Goal: Task Accomplishment & Management: Manage account settings

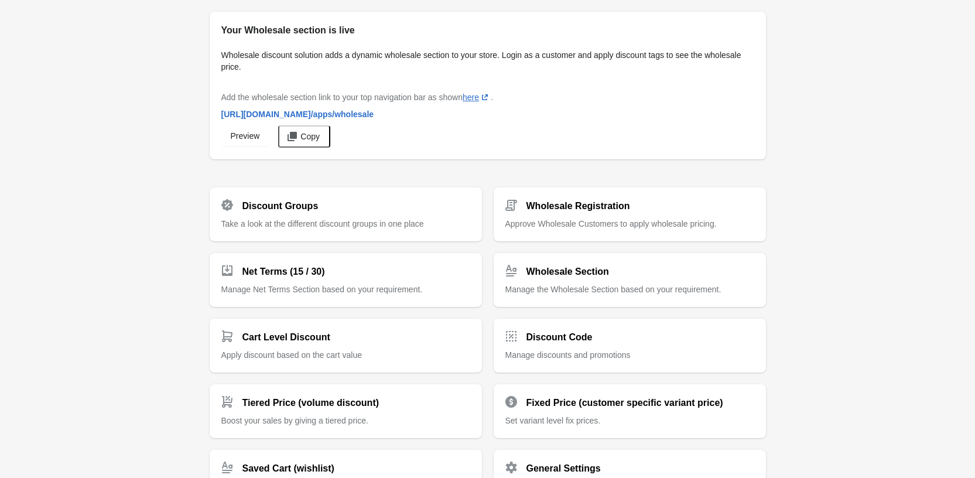
click at [386, 212] on div "Discount Groups Take a look at the different discount groups in one place" at bounding box center [345, 210] width 249 height 40
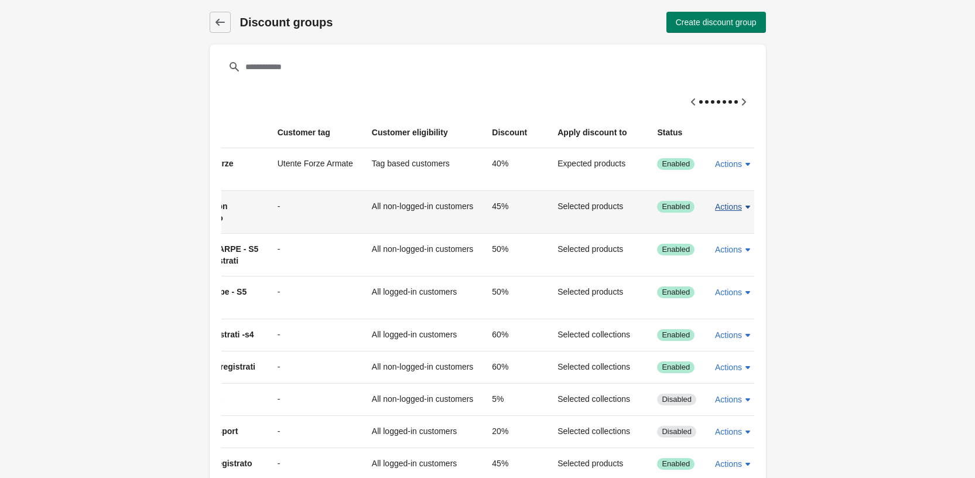
click at [723, 210] on span "Actions" at bounding box center [728, 206] width 27 height 9
click at [727, 255] on button "Edit" at bounding box center [726, 261] width 37 height 24
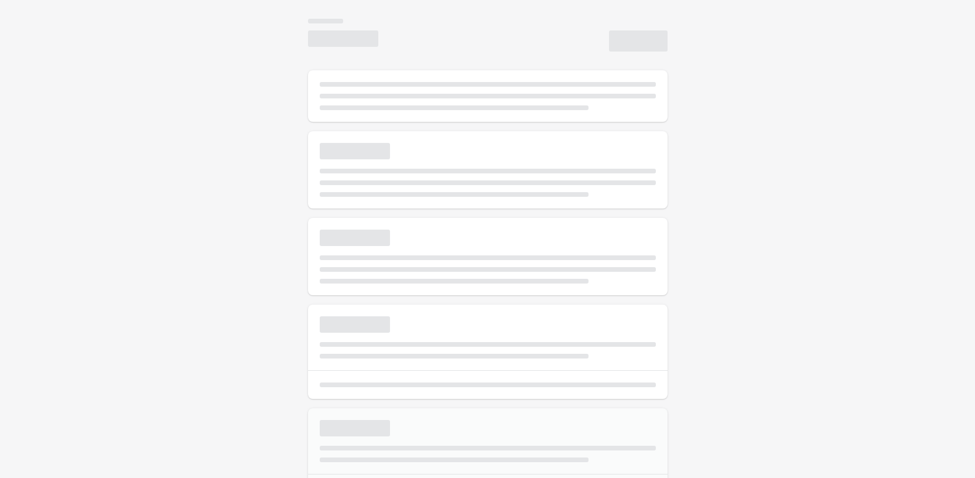
select select "*"
type input "**********"
type input "**"
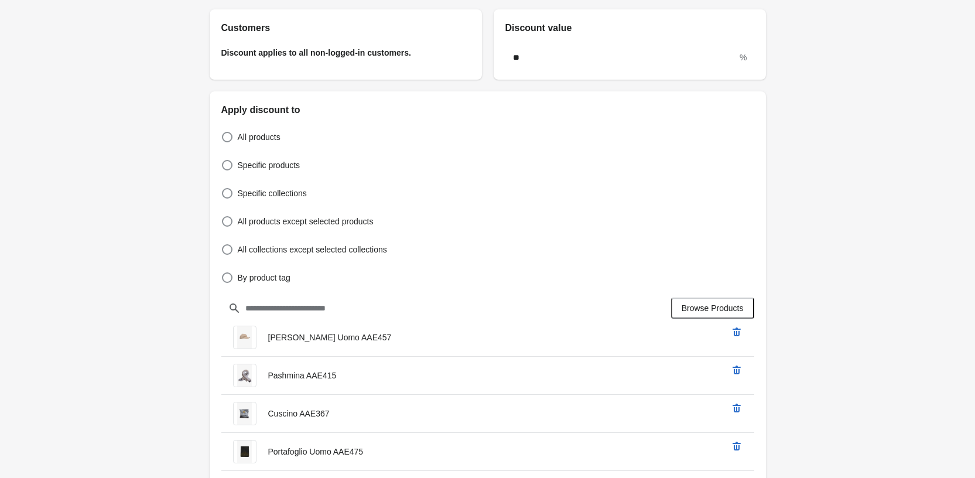
scroll to position [351, 0]
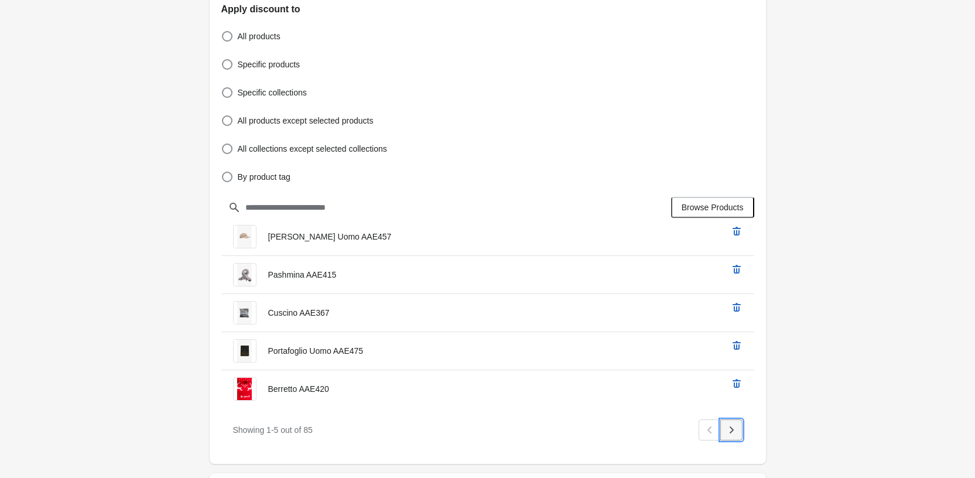
click at [738, 431] on button "Next" at bounding box center [731, 429] width 22 height 21
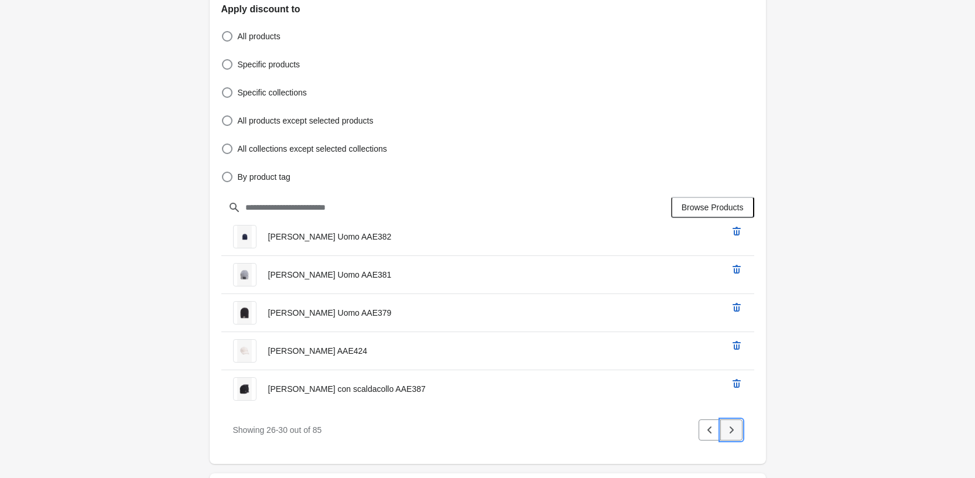
click at [738, 431] on button "Next" at bounding box center [731, 429] width 22 height 21
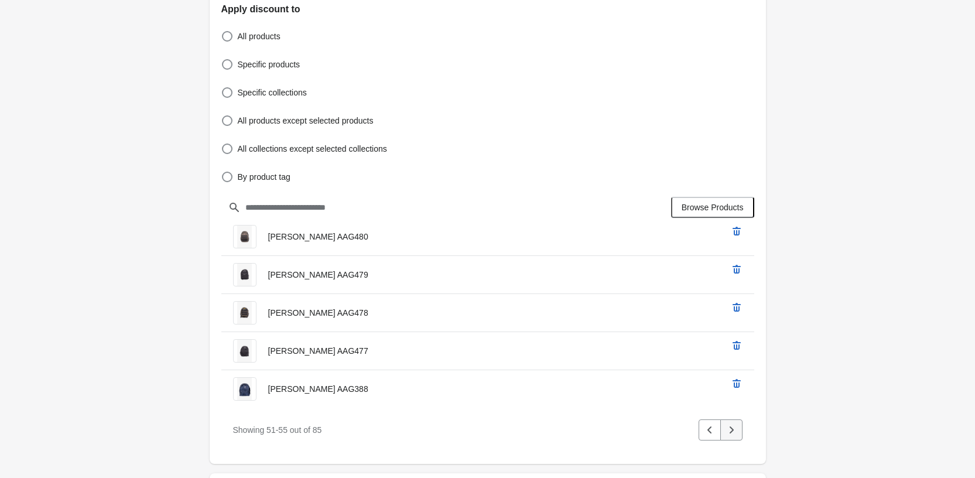
click at [738, 431] on button "Next" at bounding box center [731, 429] width 22 height 21
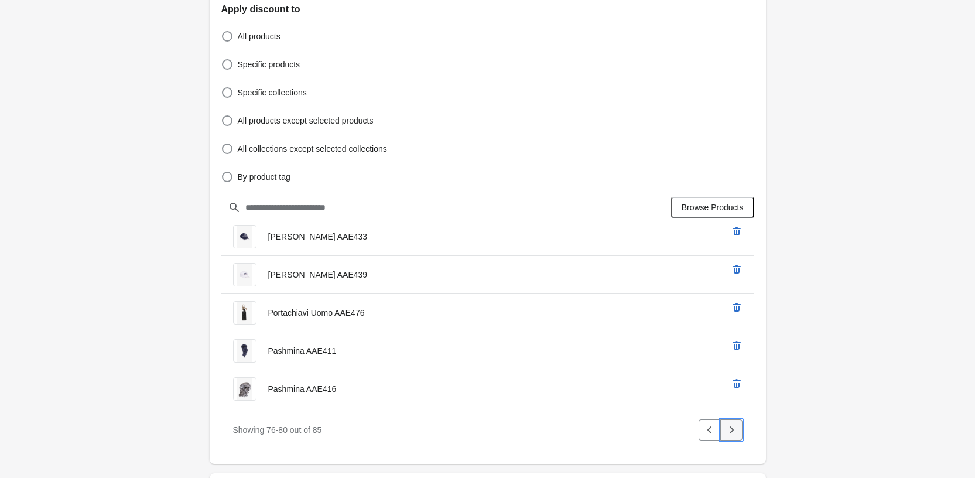
click at [738, 431] on button "Next" at bounding box center [731, 429] width 22 height 21
click at [738, 431] on div "Pagination" at bounding box center [731, 429] width 22 height 21
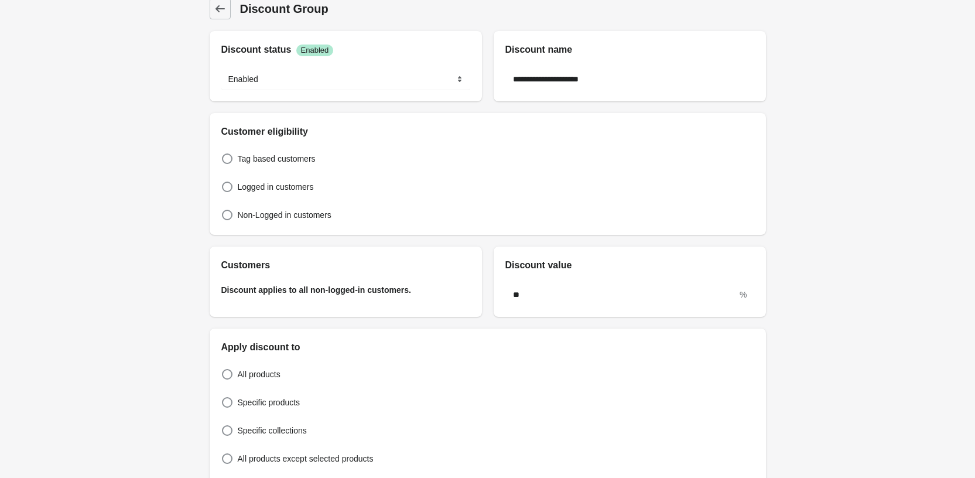
scroll to position [0, 0]
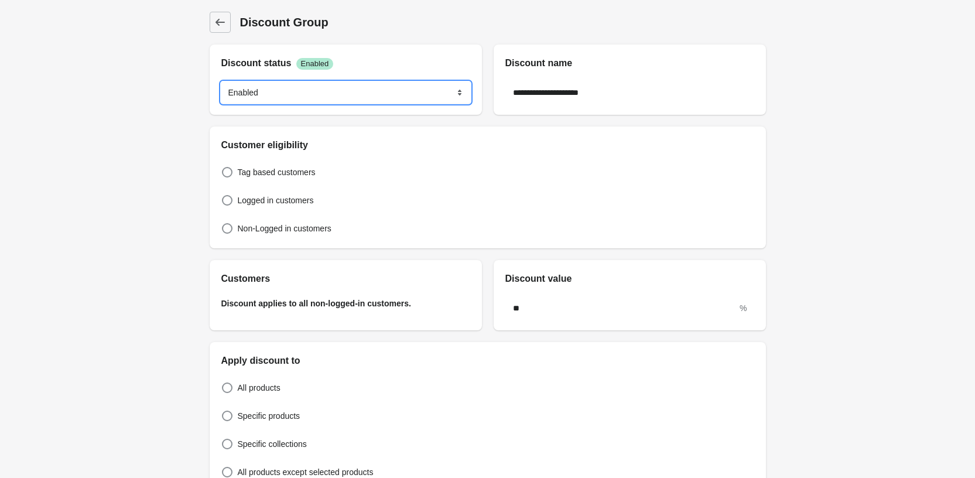
click at [349, 85] on select "******* ********" at bounding box center [345, 92] width 249 height 21
select select "*"
click at [221, 82] on select "******* ********" at bounding box center [345, 92] width 249 height 21
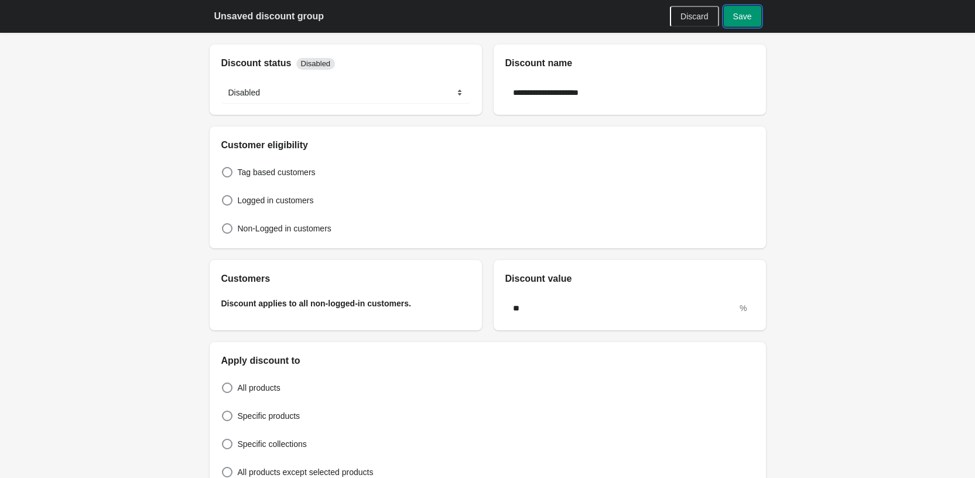
click at [741, 6] on button "Save" at bounding box center [742, 16] width 37 height 21
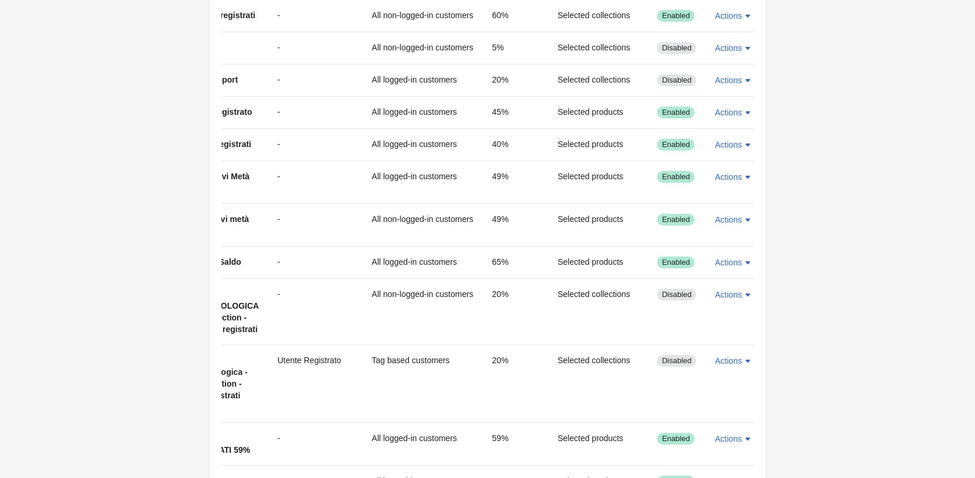
scroll to position [234, 0]
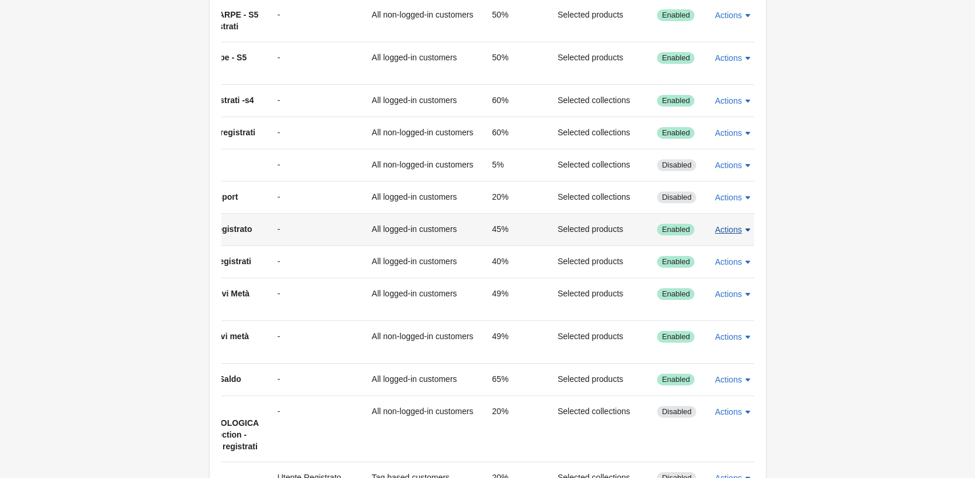
click at [715, 230] on span "Actions" at bounding box center [728, 229] width 27 height 9
drag, startPoint x: 714, startPoint y: 278, endPoint x: 721, endPoint y: 264, distance: 15.7
click at [721, 264] on ul "Disable Edit Delete" at bounding box center [726, 283] width 46 height 81
click at [733, 255] on span "Disable" at bounding box center [727, 260] width 28 height 12
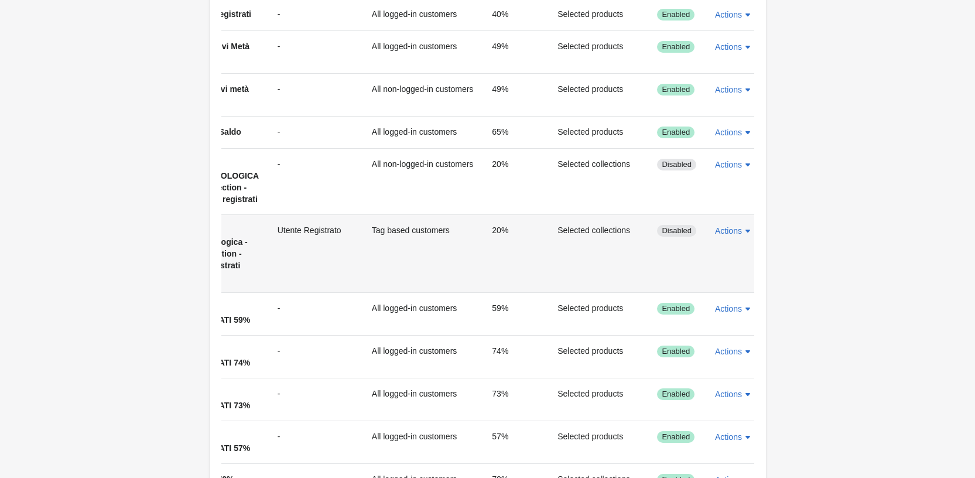
scroll to position [468, 0]
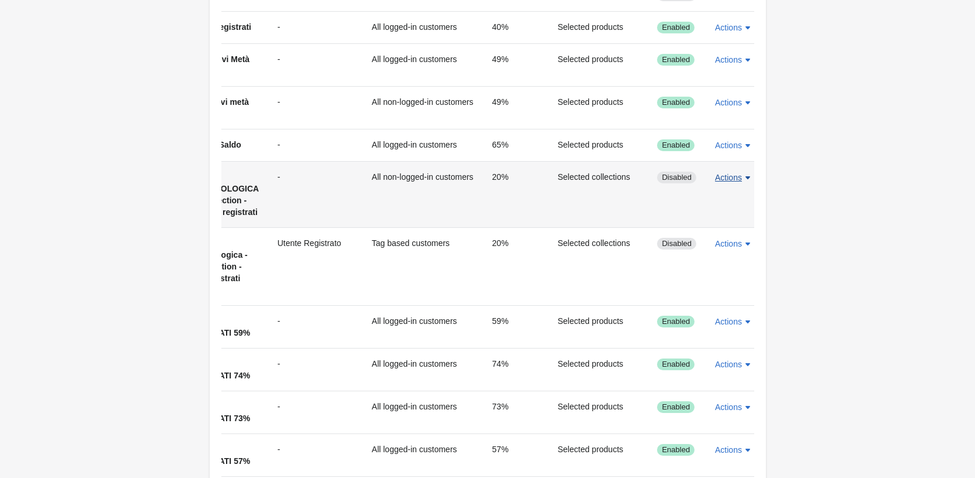
click at [743, 177] on icon "button" at bounding box center [748, 178] width 12 height 12
click at [723, 256] on span "Delete" at bounding box center [727, 256] width 26 height 12
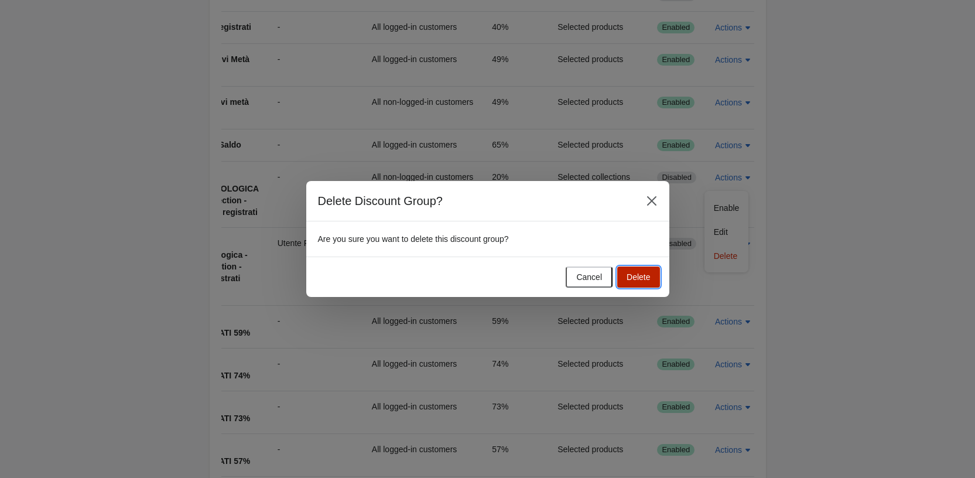
click at [637, 275] on span "Delete" at bounding box center [638, 276] width 23 height 9
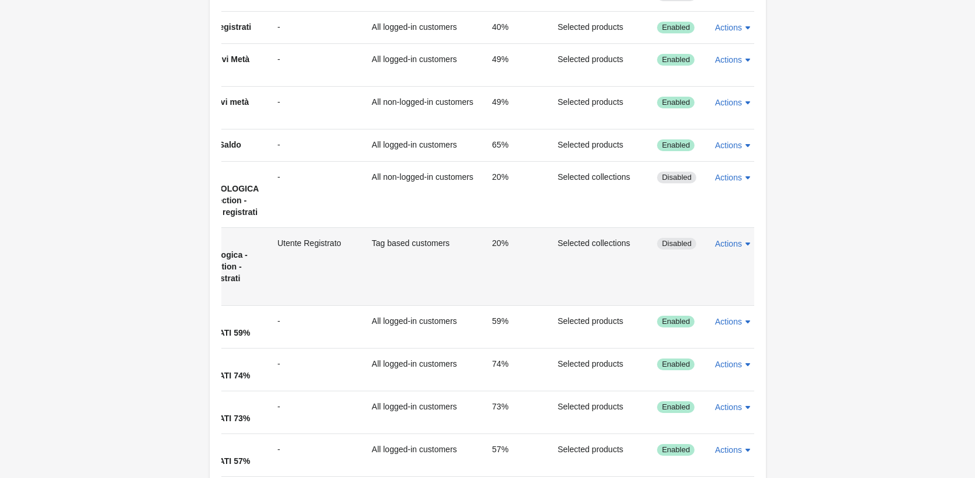
scroll to position [0, 34]
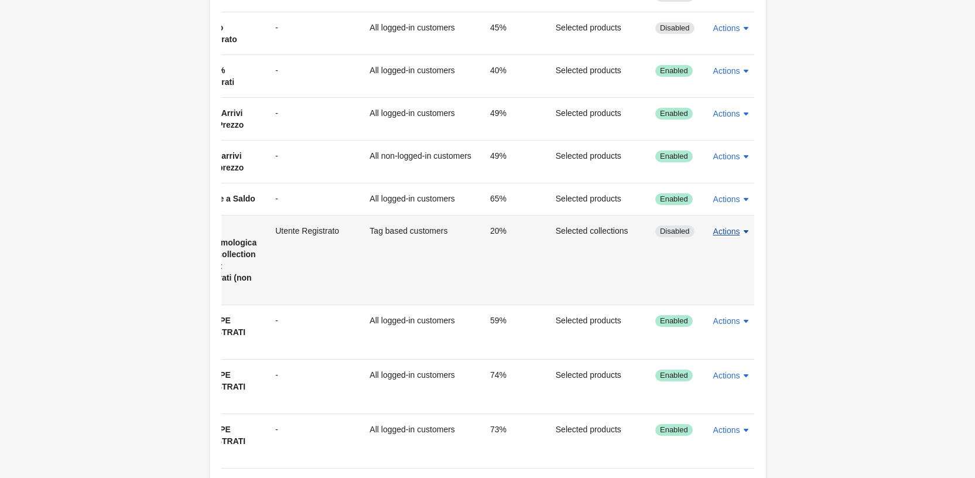
click at [741, 237] on icon "button" at bounding box center [746, 231] width 12 height 12
click at [728, 306] on span "Delete" at bounding box center [726, 310] width 26 height 12
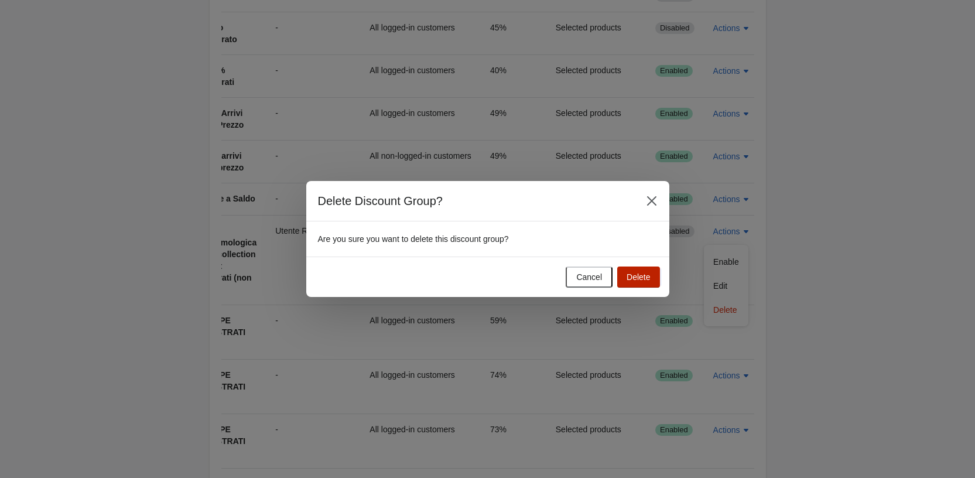
click at [637, 272] on span "Delete" at bounding box center [638, 276] width 23 height 9
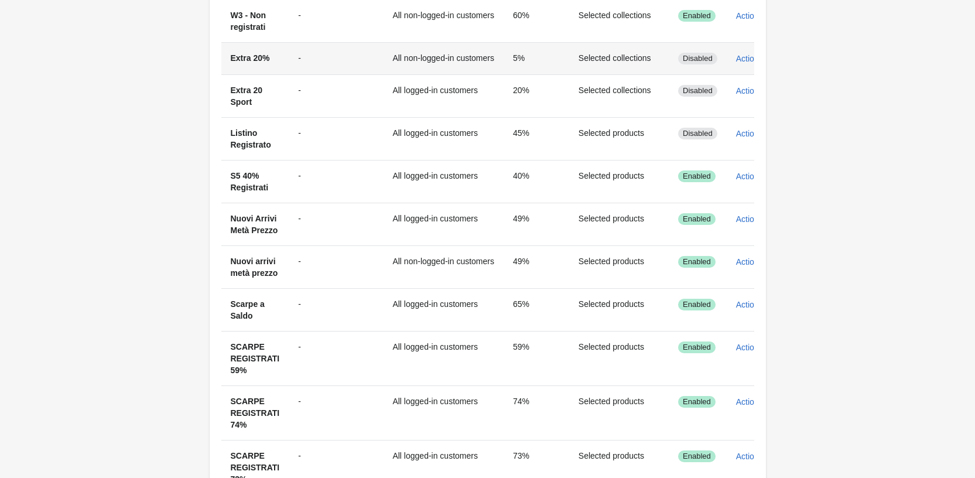
scroll to position [351, 0]
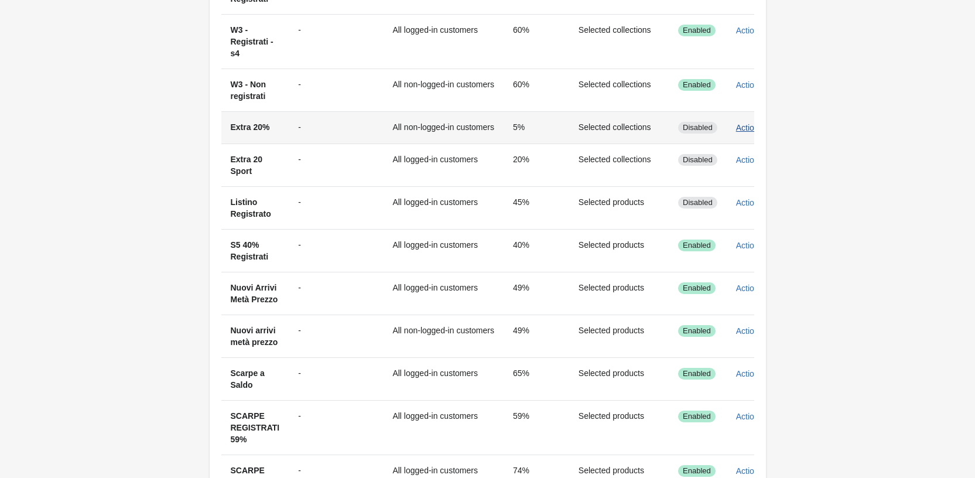
click at [739, 132] on span "Actions" at bounding box center [749, 127] width 27 height 9
click at [743, 199] on button "Delete" at bounding box center [745, 206] width 35 height 24
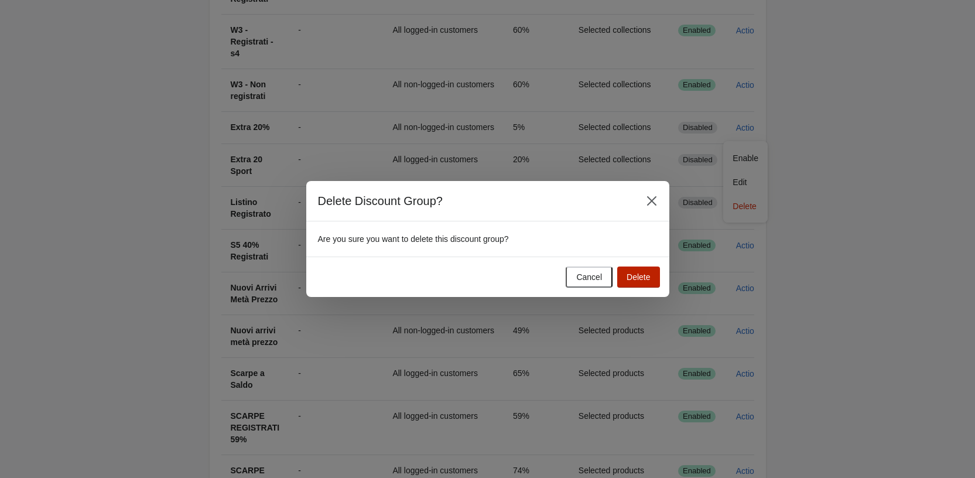
click at [646, 275] on span "Delete" at bounding box center [638, 276] width 23 height 9
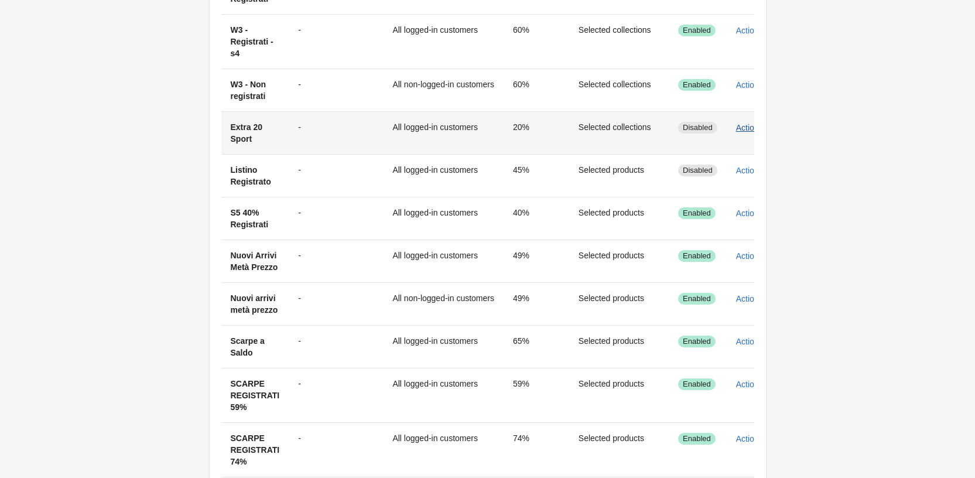
click at [741, 131] on span "Actions" at bounding box center [749, 127] width 27 height 9
click at [741, 213] on button "Delete" at bounding box center [745, 206] width 35 height 24
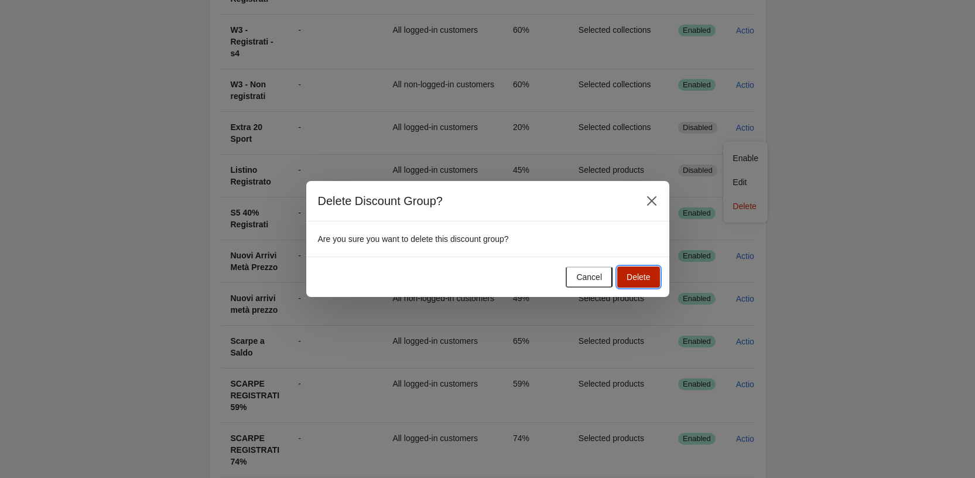
click at [645, 274] on span "Delete" at bounding box center [638, 276] width 23 height 9
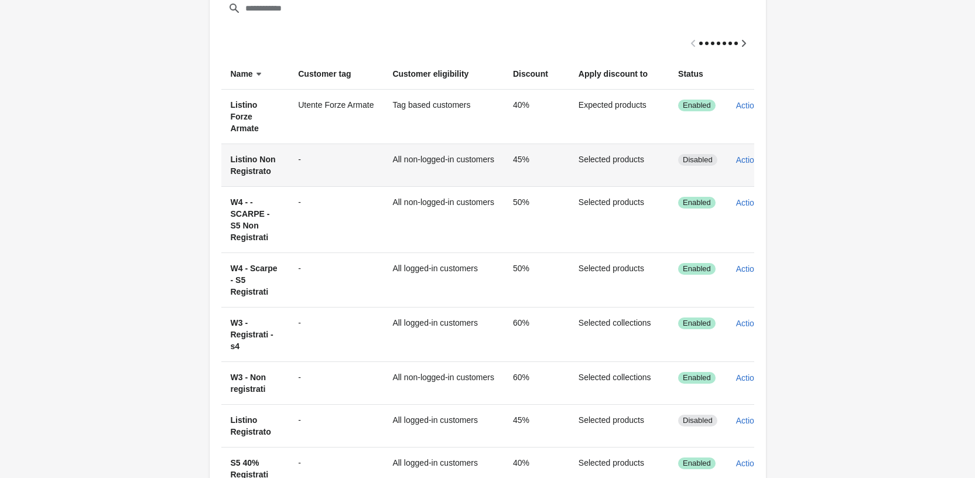
scroll to position [234, 0]
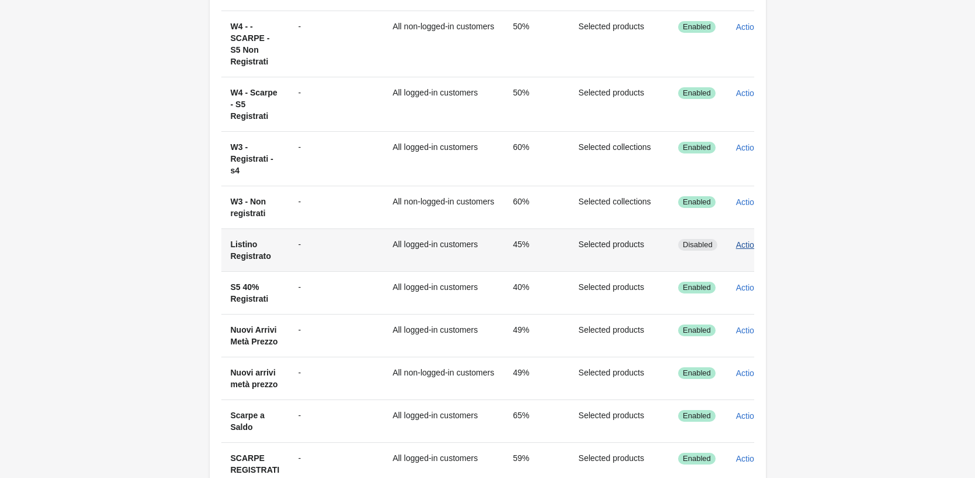
click at [744, 245] on span "Actions" at bounding box center [749, 244] width 27 height 9
click at [731, 295] on button "Edit" at bounding box center [745, 299] width 35 height 24
select select "*"
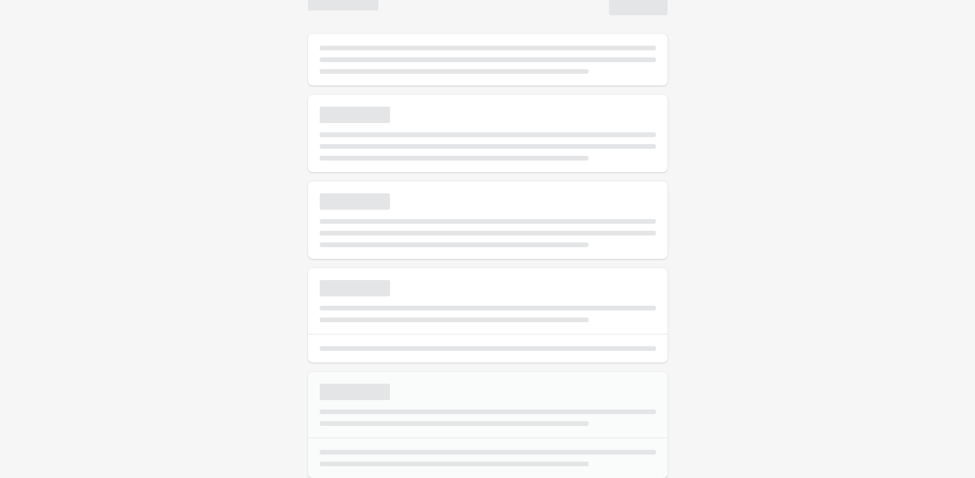
scroll to position [36, 0]
type input "**********"
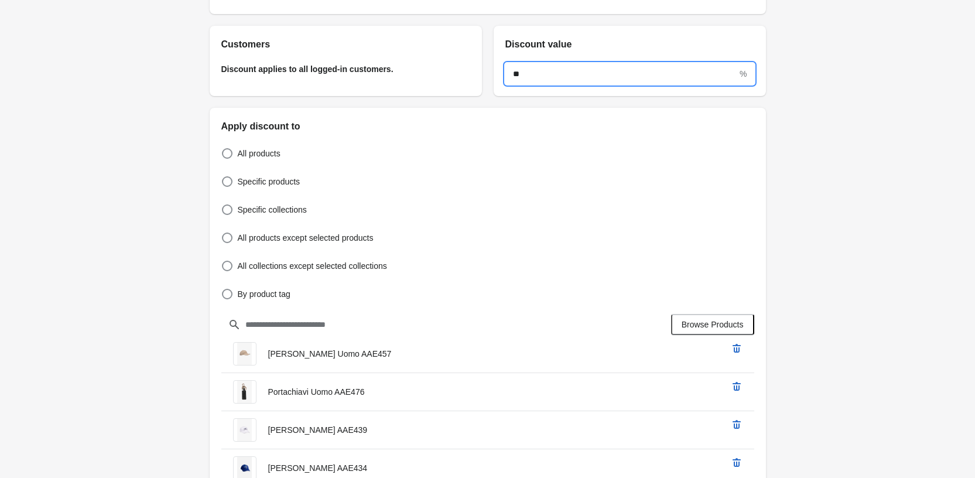
drag, startPoint x: 535, startPoint y: 66, endPoint x: 503, endPoint y: 73, distance: 32.8
click at [503, 73] on div "** %" at bounding box center [630, 74] width 272 height 45
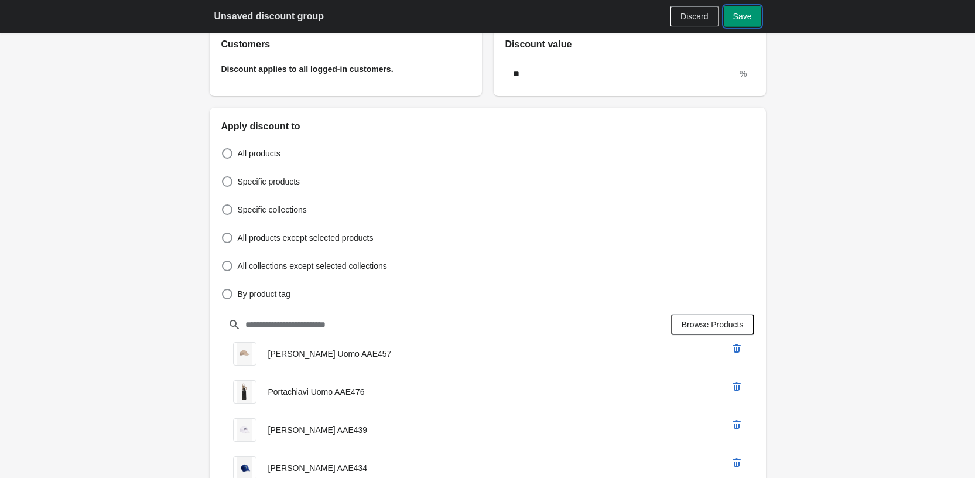
click at [734, 17] on span "Save" at bounding box center [742, 16] width 19 height 9
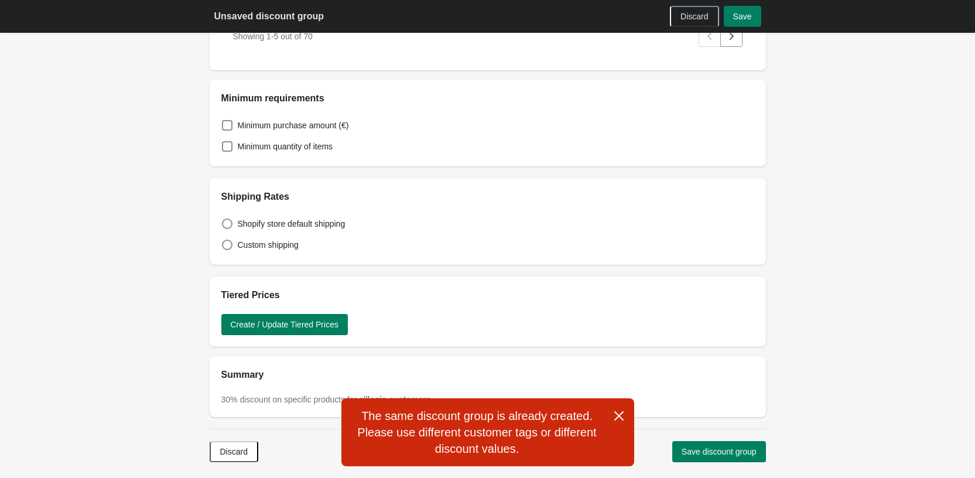
scroll to position [761, 0]
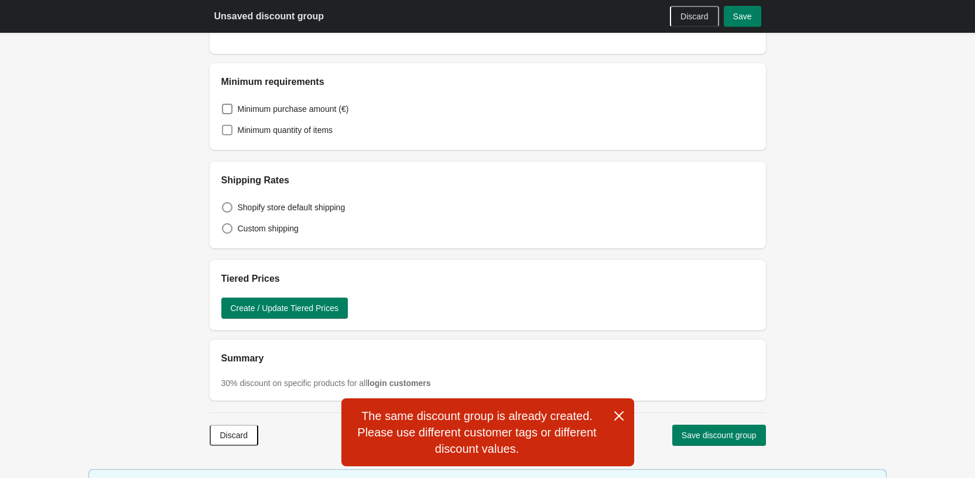
click at [232, 129] on span at bounding box center [227, 130] width 12 height 12
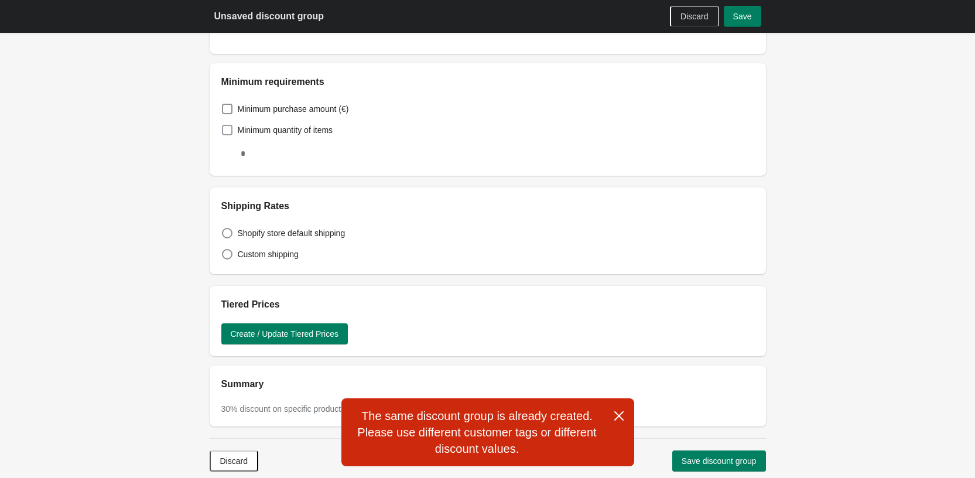
click at [231, 129] on span at bounding box center [227, 130] width 11 height 11
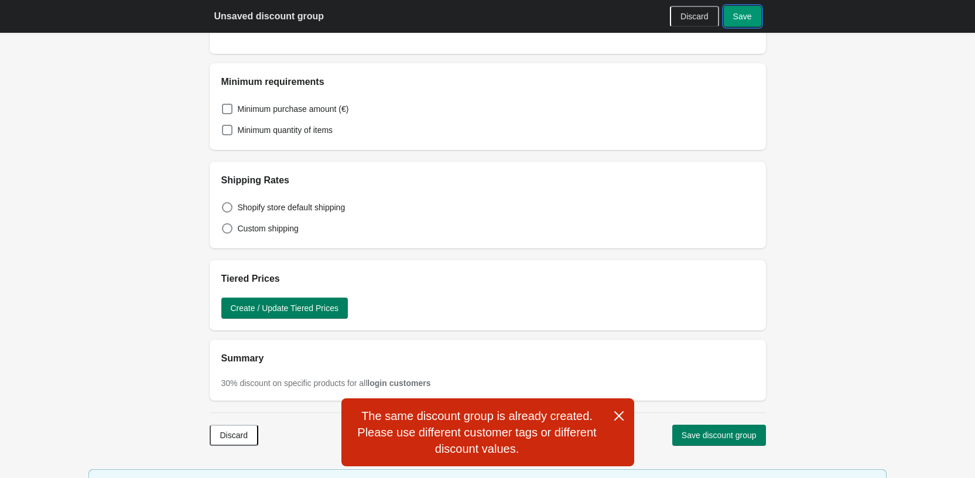
click at [754, 21] on button "Save" at bounding box center [742, 16] width 37 height 21
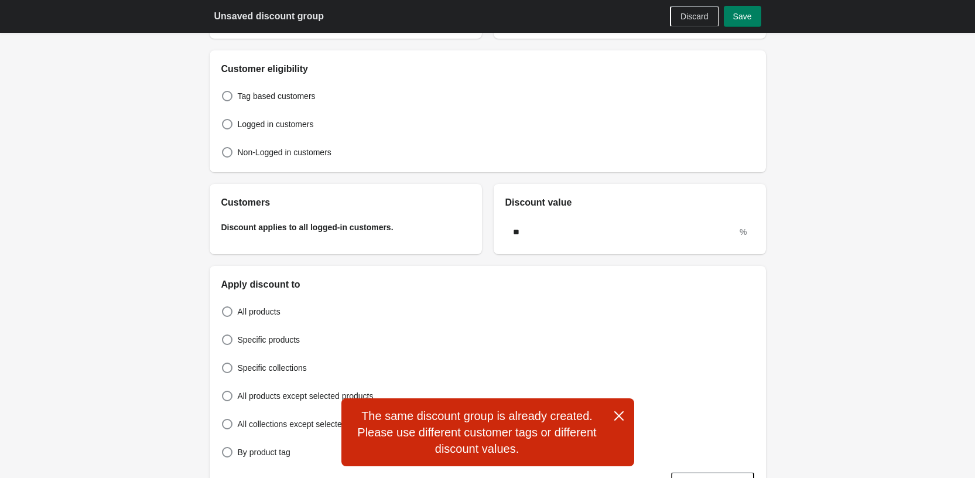
scroll to position [59, 0]
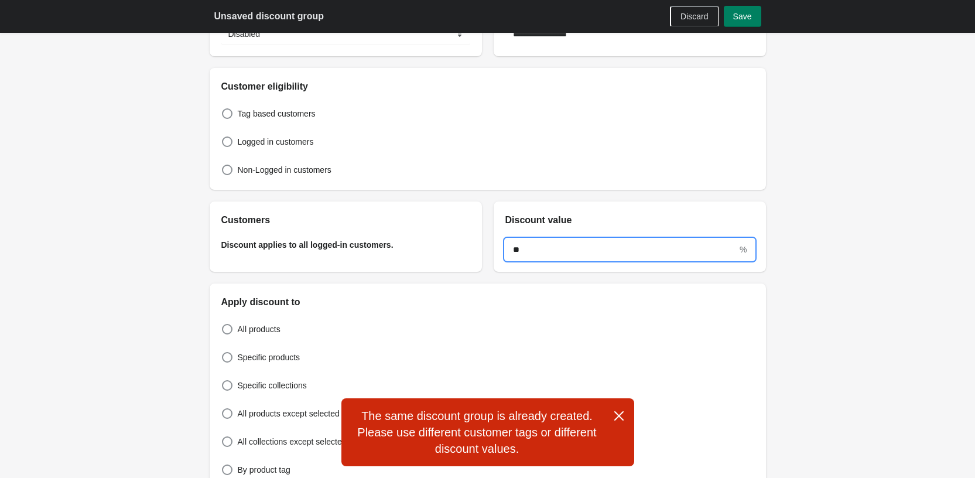
drag, startPoint x: 572, startPoint y: 256, endPoint x: 490, endPoint y: 256, distance: 82.0
click at [490, 256] on div "Customers Discount applies to all logged-in customers. Discount value ** %" at bounding box center [482, 232] width 568 height 80
click at [736, 18] on span "Save" at bounding box center [742, 16] width 19 height 9
drag, startPoint x: 532, startPoint y: 252, endPoint x: 512, endPoint y: 251, distance: 20.0
click at [512, 251] on input "**" at bounding box center [621, 249] width 232 height 21
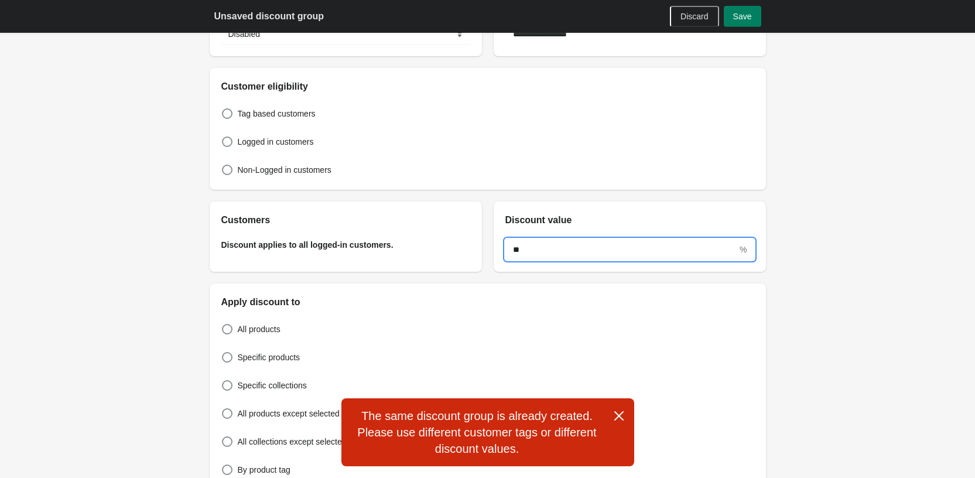
type input "*"
type input "**"
click at [744, 21] on span "Save" at bounding box center [742, 16] width 19 height 9
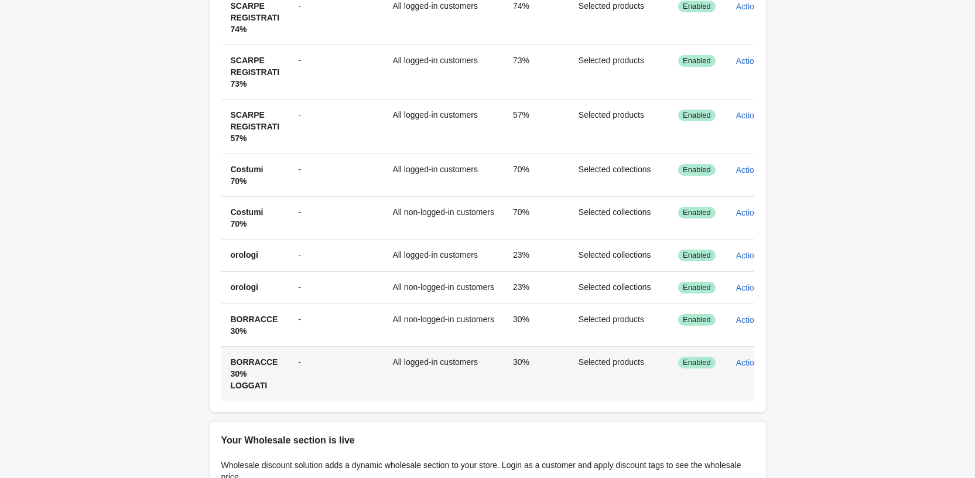
scroll to position [761, 0]
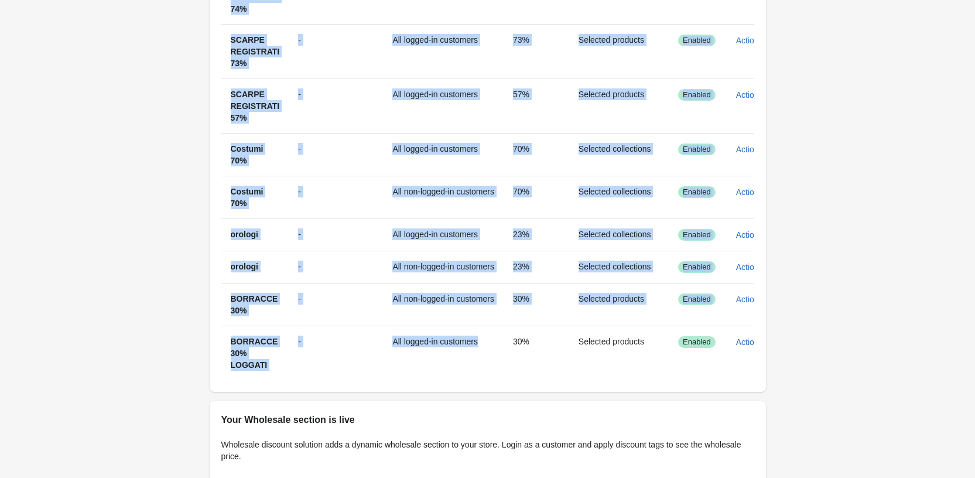
drag, startPoint x: 496, startPoint y: 403, endPoint x: 455, endPoint y: 412, distance: 42.0
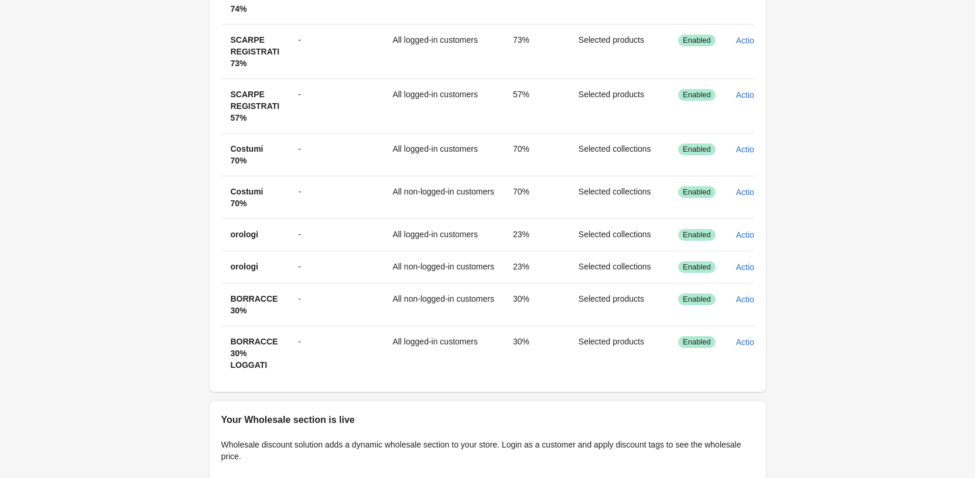
click at [857, 398] on div "Discount groups Discount groups Create discount group Filter items sort ascendi…" at bounding box center [487, 45] width 975 height 1613
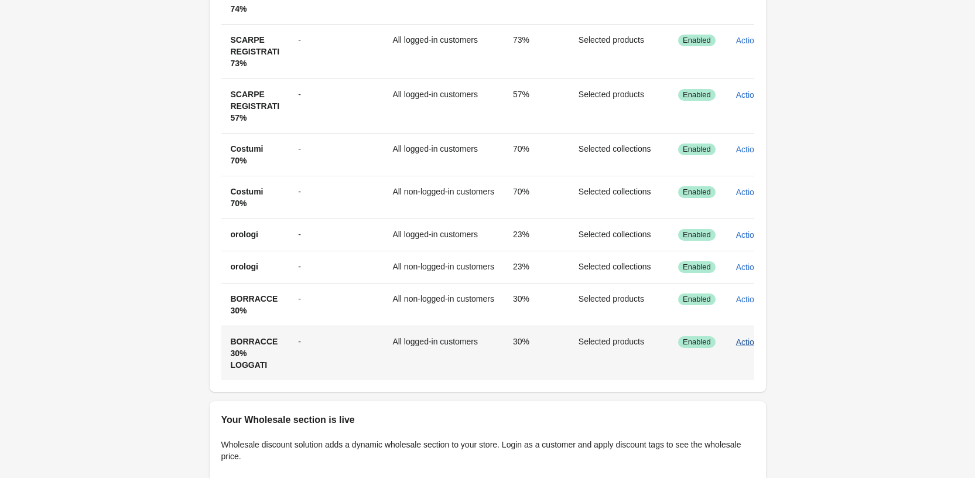
click at [742, 347] on span "Actions" at bounding box center [749, 341] width 27 height 9
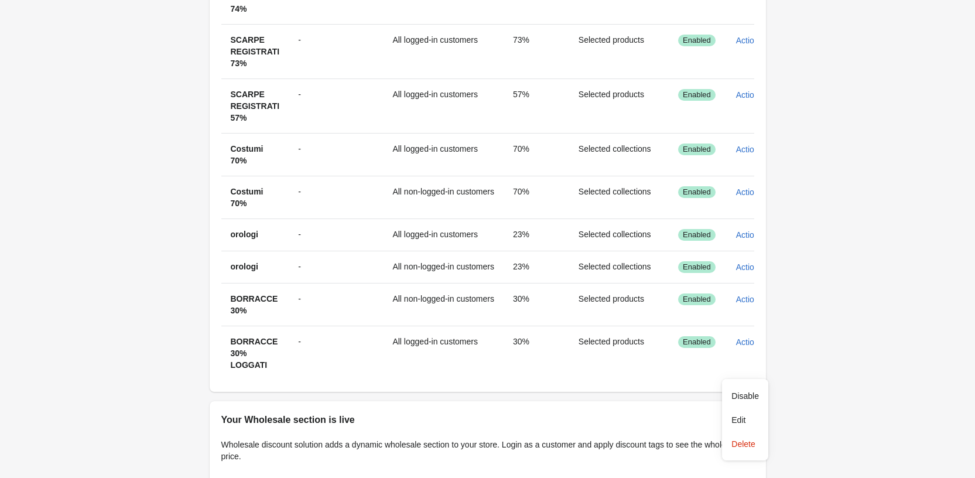
click at [865, 238] on div "Discount groups Discount groups Create discount group Filter items sort ascendi…" at bounding box center [487, 45] width 975 height 1613
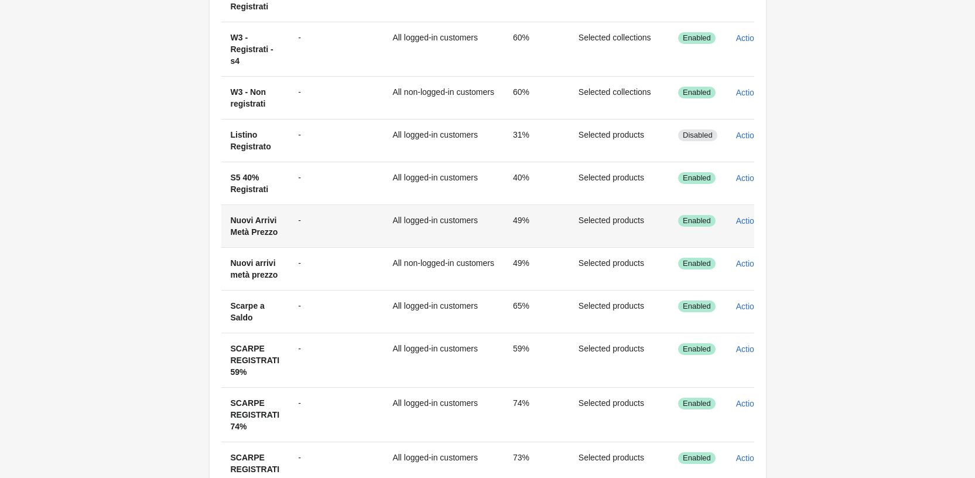
scroll to position [293, 0]
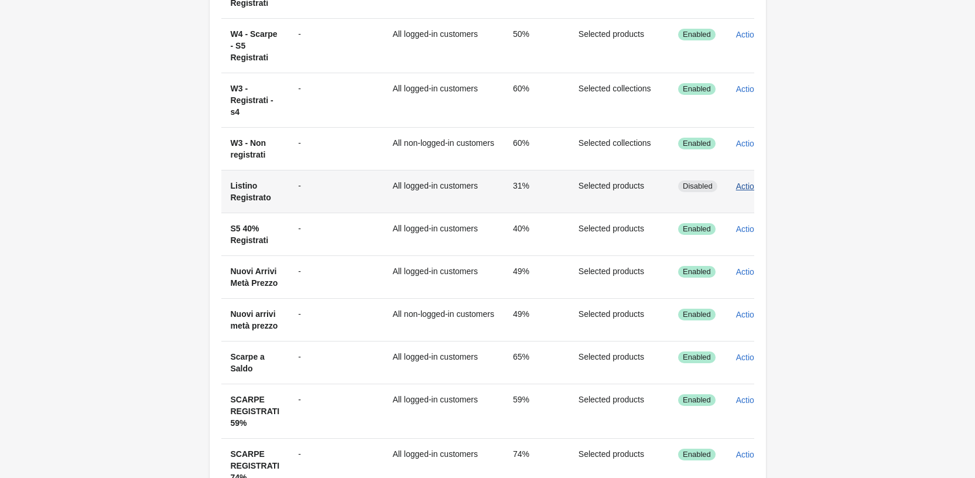
click at [736, 187] on span "Actions" at bounding box center [749, 186] width 27 height 9
click at [744, 224] on button "Enable" at bounding box center [745, 216] width 35 height 24
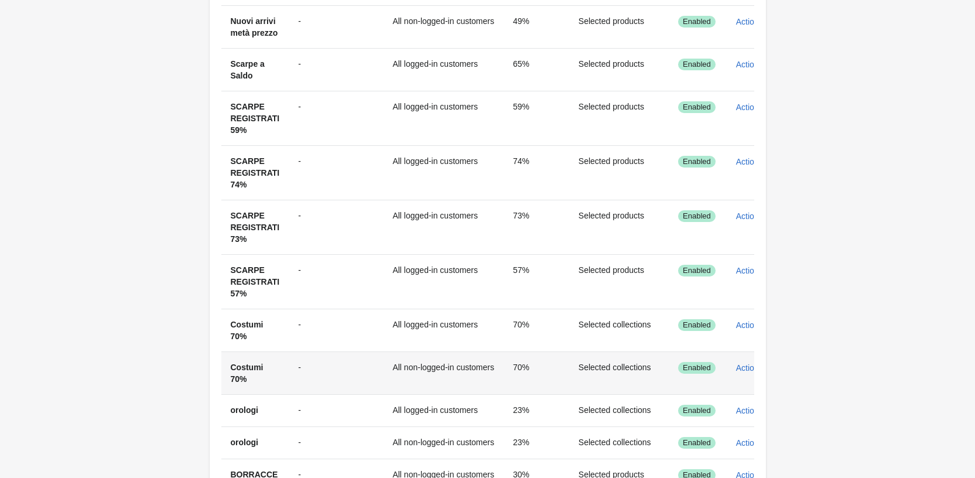
scroll to position [820, 0]
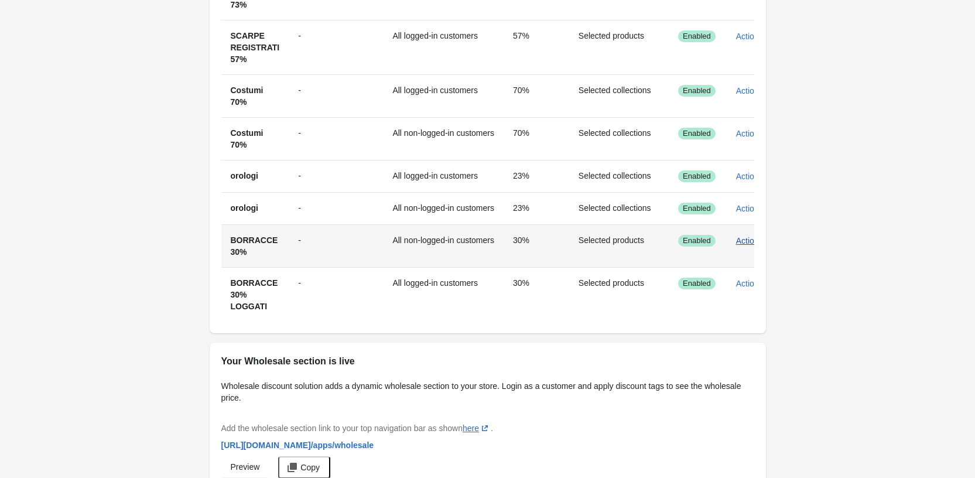
click at [737, 245] on span "Actions" at bounding box center [749, 240] width 27 height 9
click at [746, 326] on button "Edit" at bounding box center [745, 318] width 37 height 24
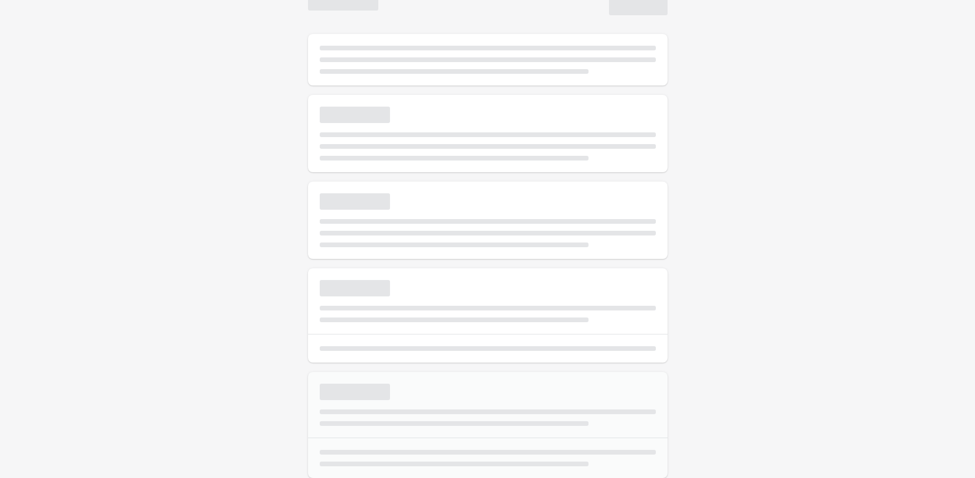
select select "*"
type input "**********"
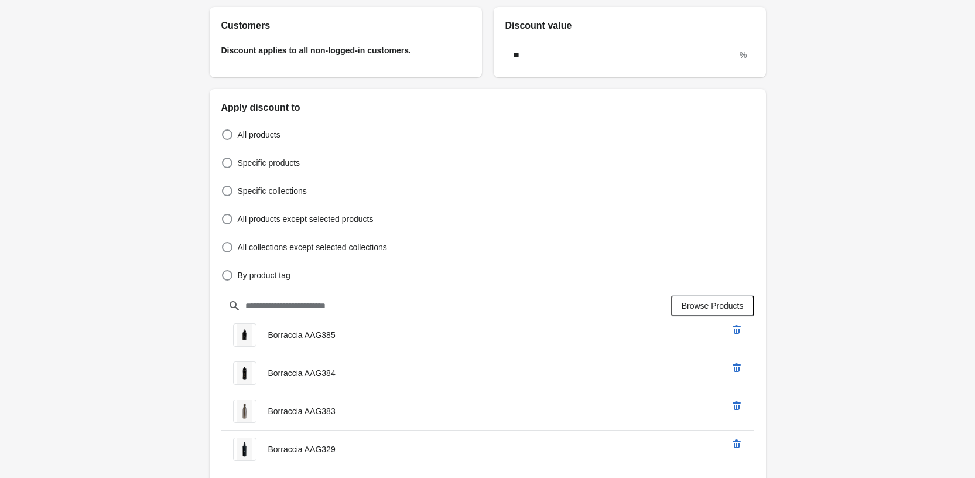
scroll to position [179, 0]
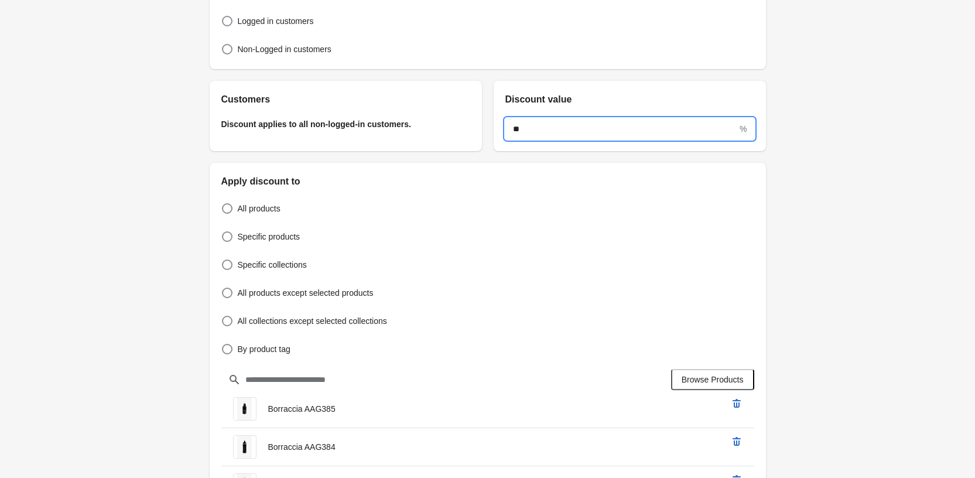
drag, startPoint x: 534, startPoint y: 126, endPoint x: 504, endPoint y: 125, distance: 29.9
click at [504, 125] on div "** %" at bounding box center [630, 129] width 272 height 45
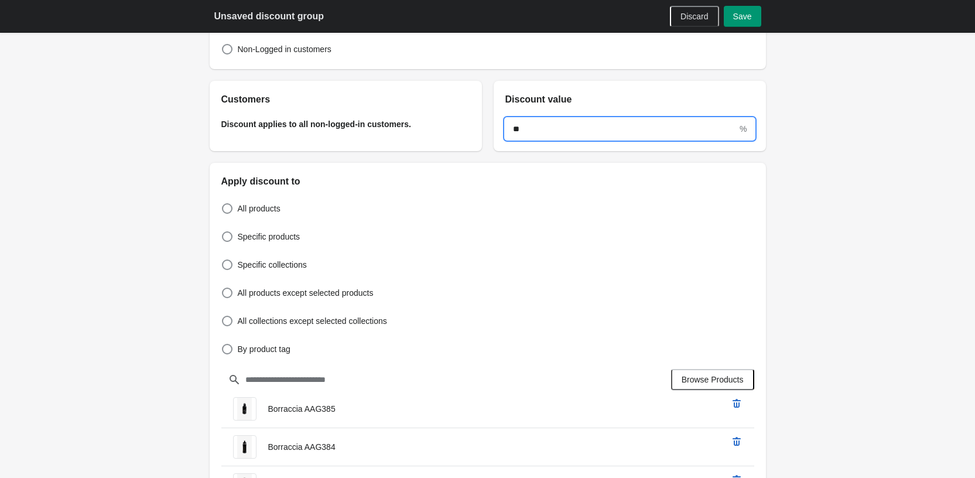
type input "**"
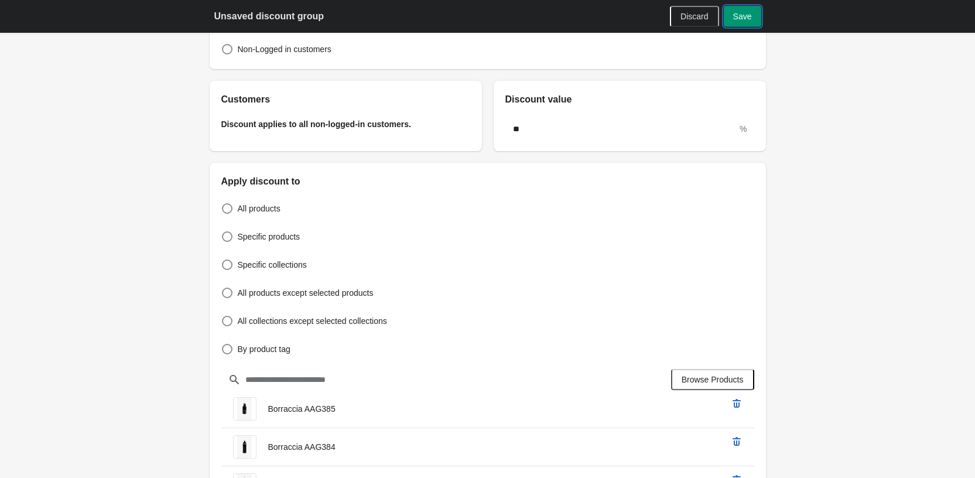
click at [751, 13] on span "Save" at bounding box center [742, 16] width 19 height 9
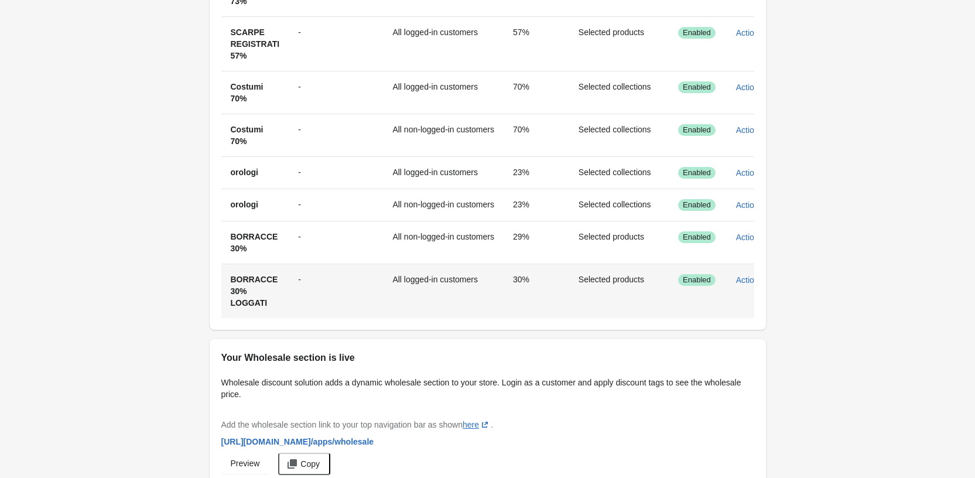
scroll to position [940, 0]
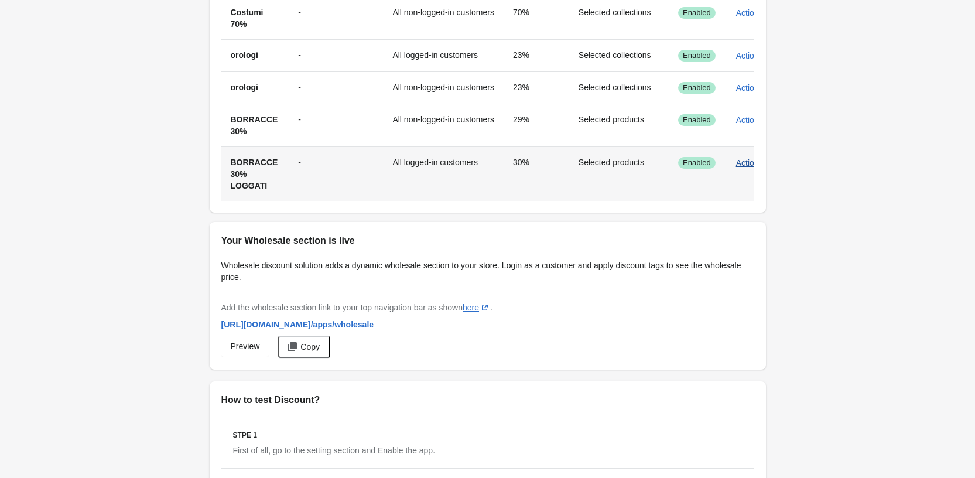
click at [743, 167] on span "Actions" at bounding box center [749, 162] width 27 height 9
click at [733, 237] on span "Edit" at bounding box center [745, 241] width 28 height 12
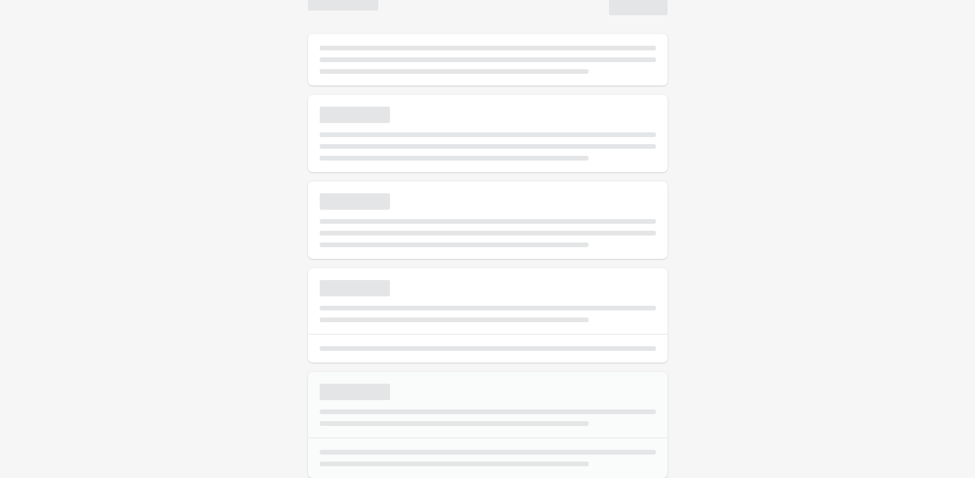
select select "*"
type input "**********"
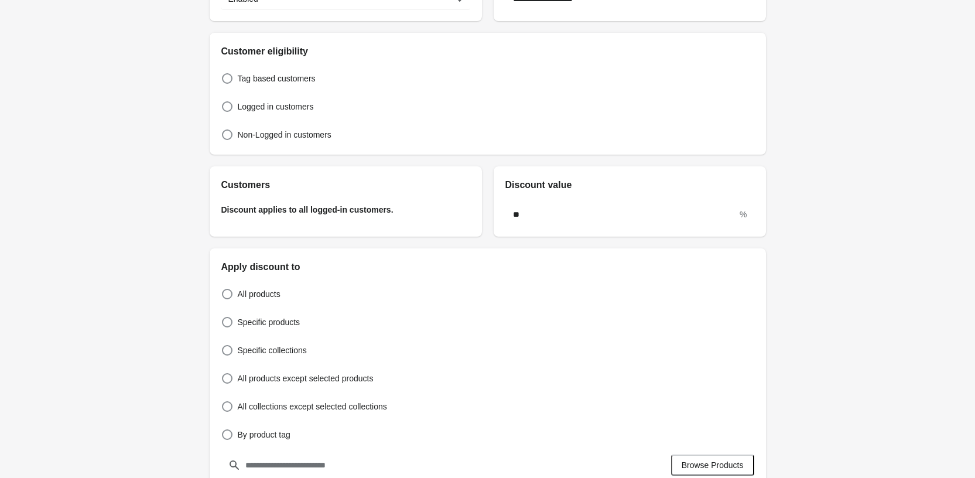
scroll to position [4, 0]
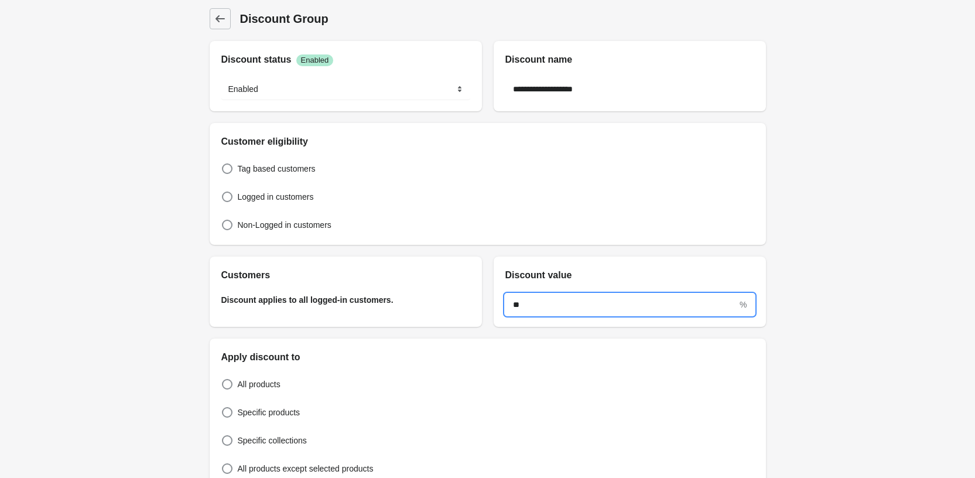
drag, startPoint x: 549, startPoint y: 303, endPoint x: 501, endPoint y: 306, distance: 47.5
click at [501, 306] on div "** %" at bounding box center [630, 304] width 272 height 45
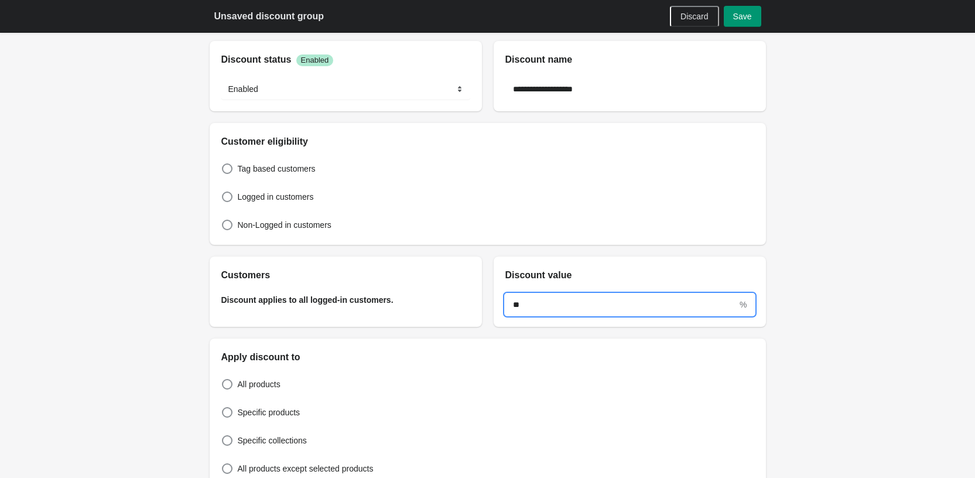
type input "**"
click at [743, 18] on span "Save" at bounding box center [742, 16] width 19 height 9
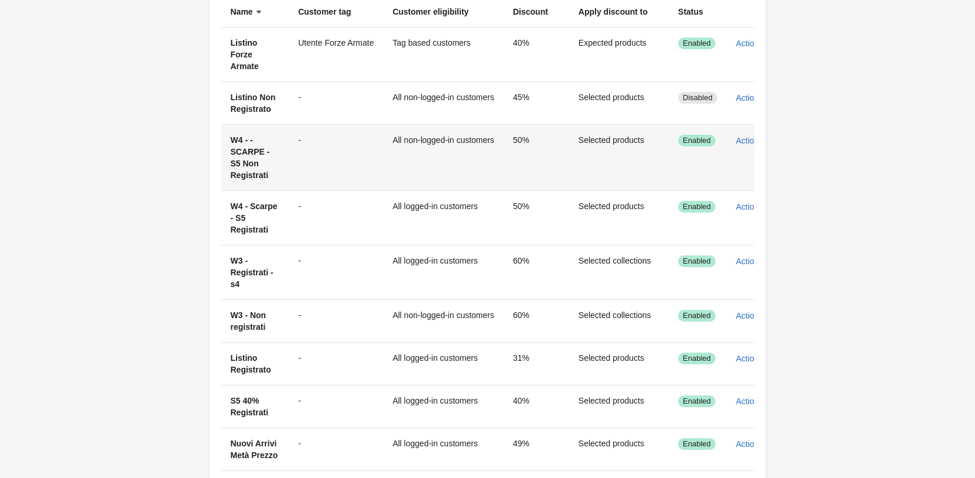
scroll to position [238, 0]
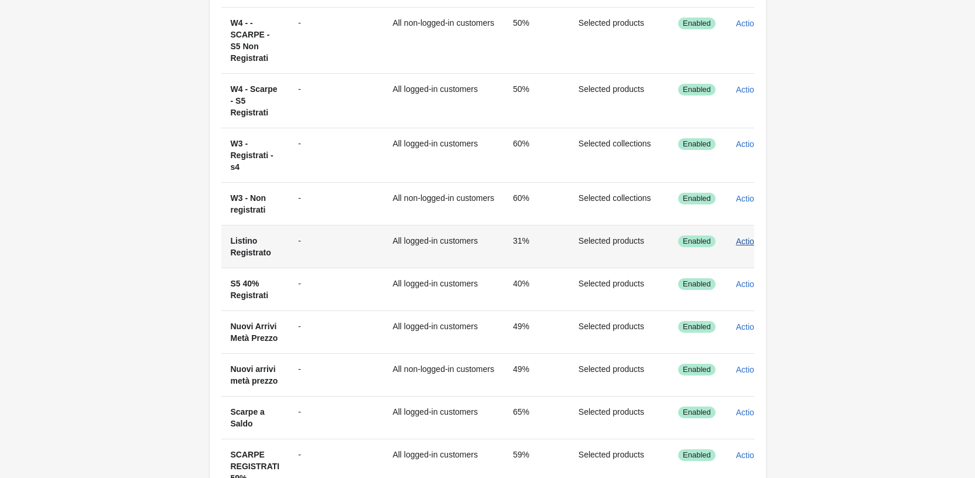
click at [736, 246] on span "Actions" at bounding box center [749, 241] width 27 height 9
click at [736, 293] on span "Edit" at bounding box center [745, 296] width 28 height 12
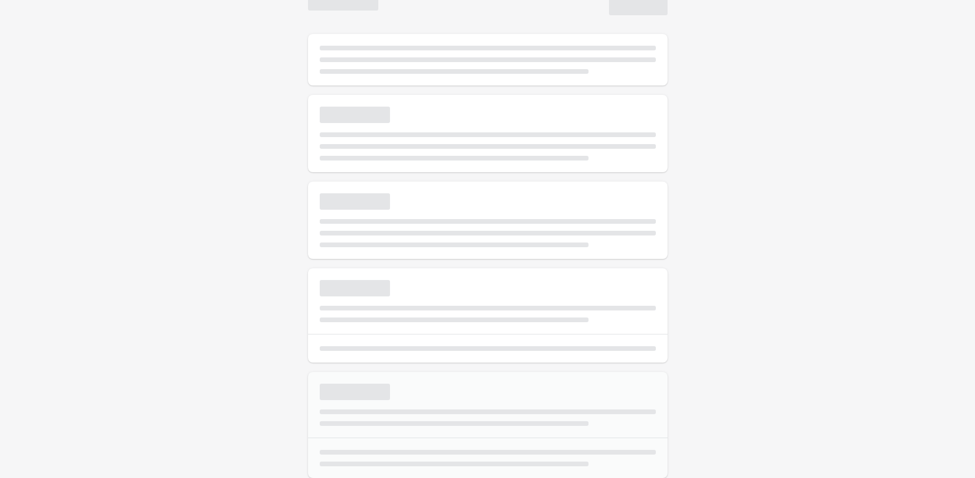
select select "*"
type input "**********"
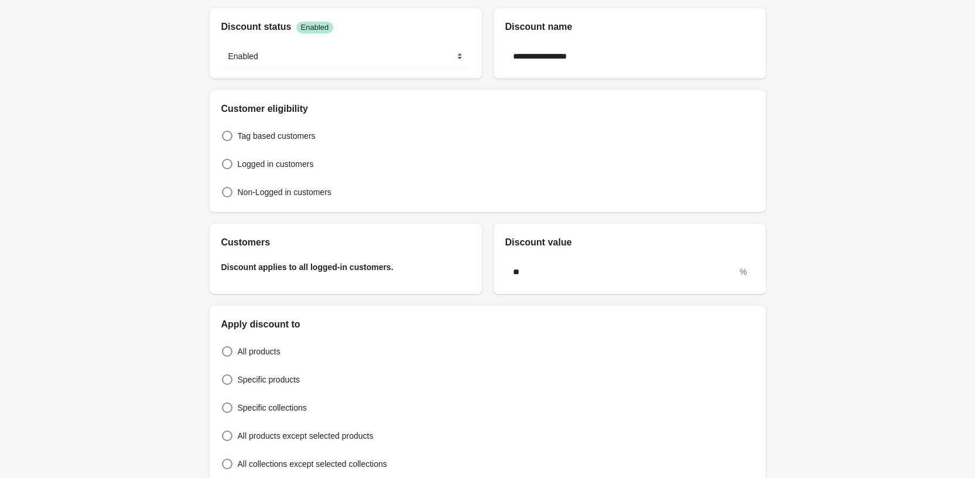
scroll to position [238, 0]
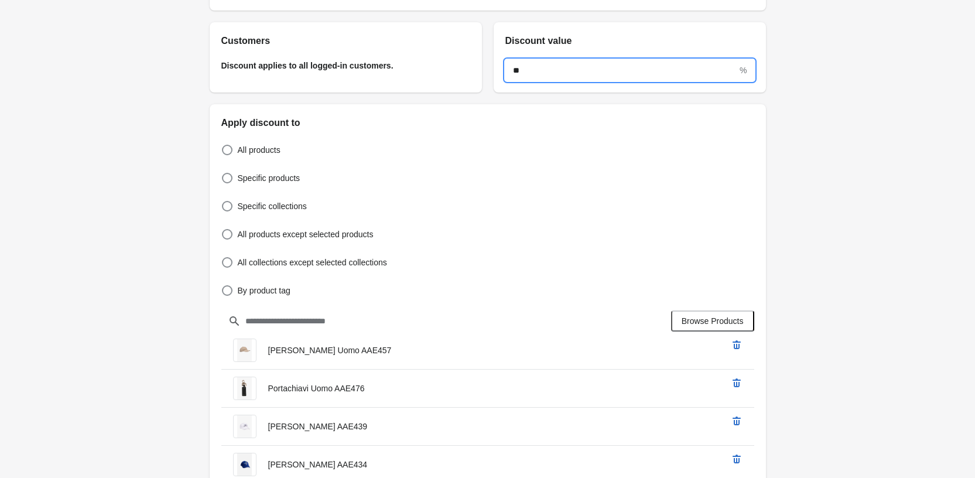
drag, startPoint x: 577, startPoint y: 70, endPoint x: 491, endPoint y: 70, distance: 86.7
click at [491, 70] on div "Customers Discount applies to all logged-in customers. Discount value ** %" at bounding box center [482, 53] width 568 height 80
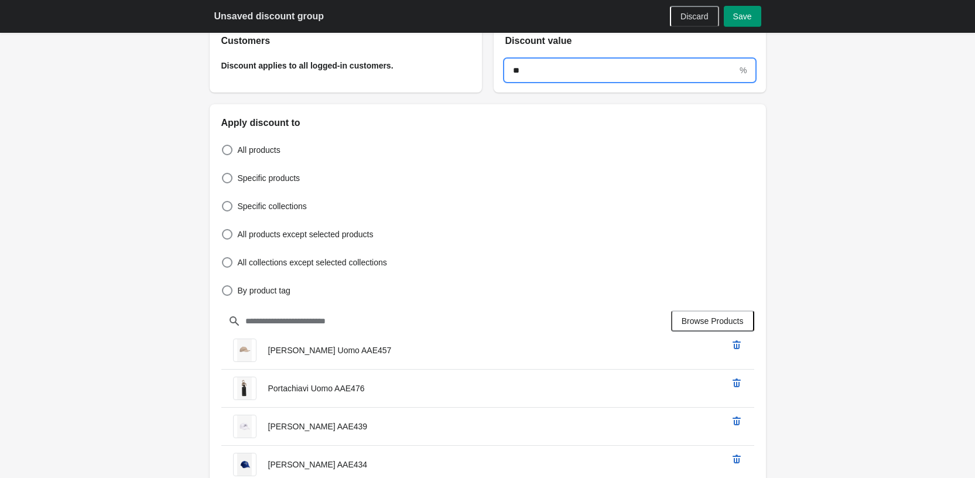
type input "**"
click at [756, 19] on button "Save" at bounding box center [742, 16] width 37 height 21
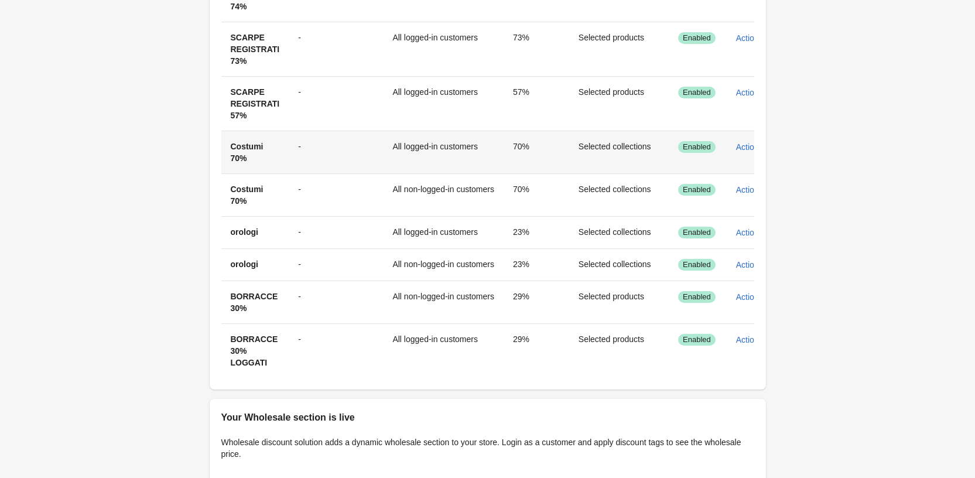
scroll to position [765, 0]
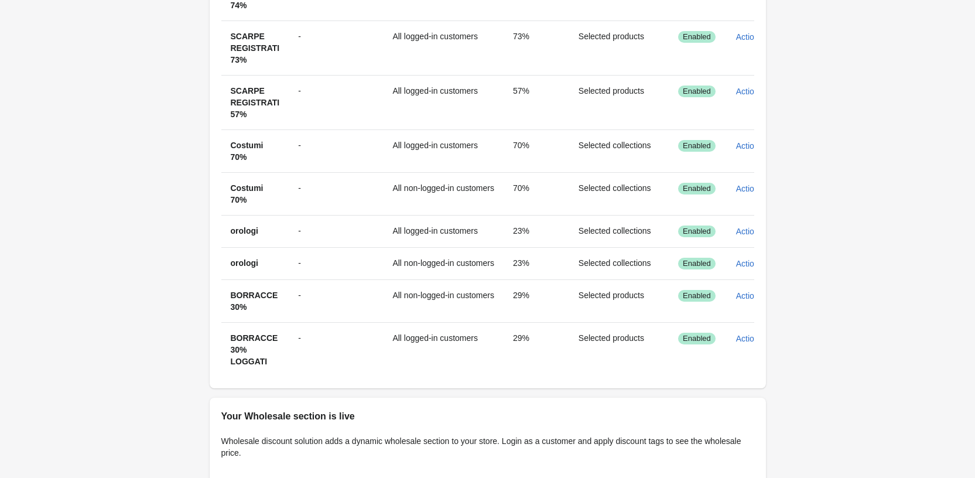
drag, startPoint x: 408, startPoint y: 409, endPoint x: 366, endPoint y: 413, distance: 42.4
click at [744, 268] on span "Actions" at bounding box center [749, 263] width 27 height 9
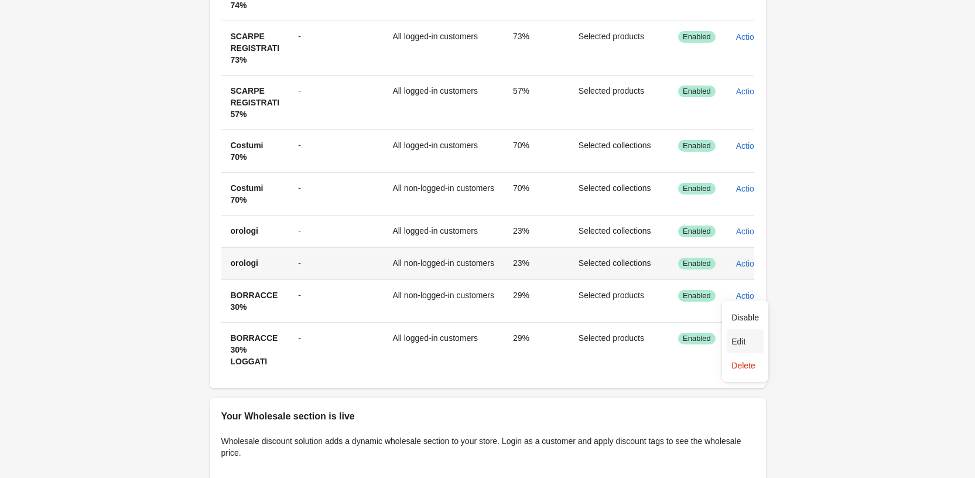
click at [747, 334] on button "Edit" at bounding box center [745, 341] width 37 height 24
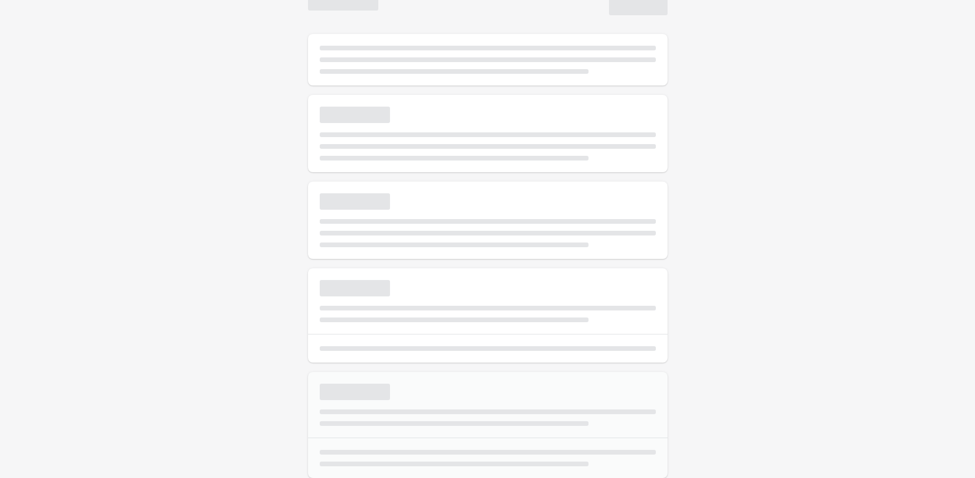
scroll to position [36, 0]
select select "*"
type input "*******"
type input "**"
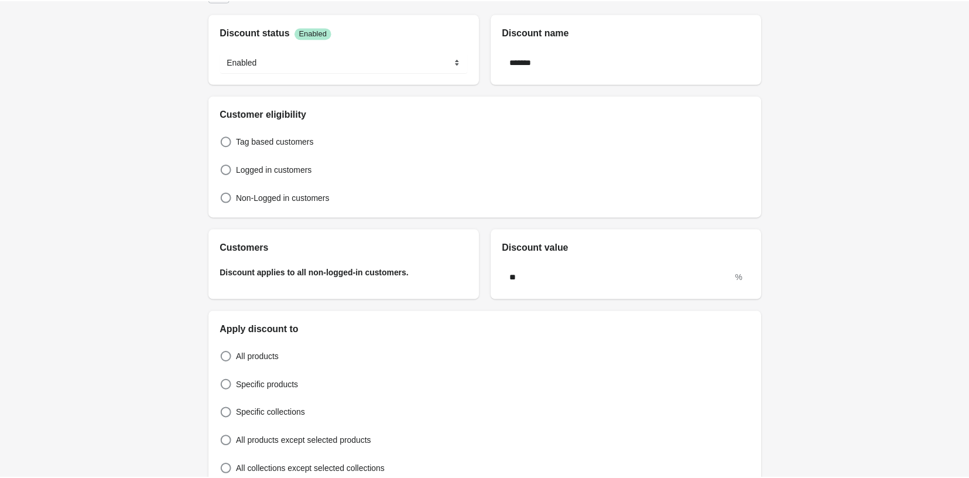
scroll to position [0, 0]
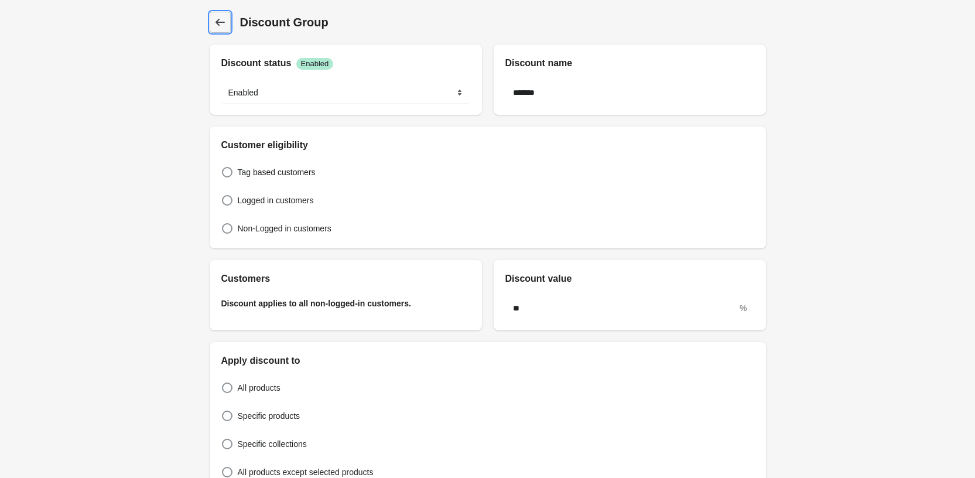
click at [220, 19] on icon at bounding box center [220, 22] width 12 height 12
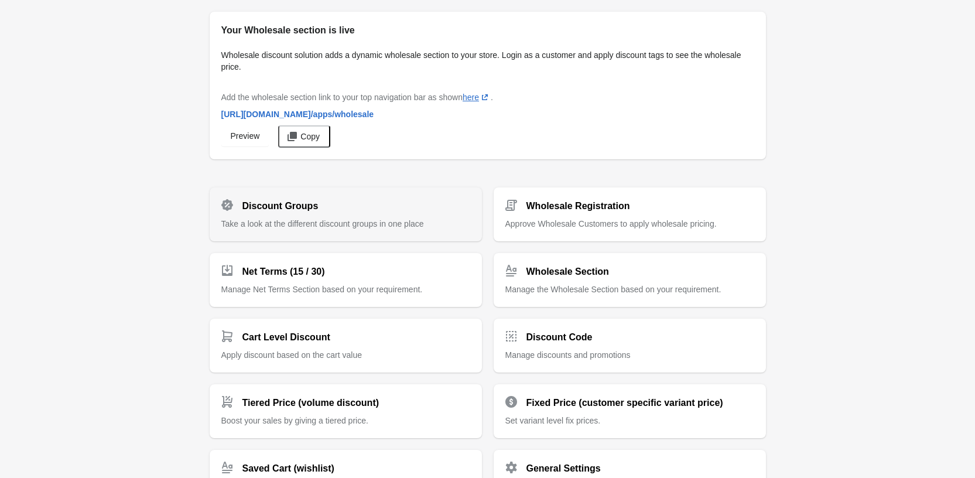
click at [325, 219] on span "Take a look at the different discount groups in one place" at bounding box center [322, 223] width 203 height 9
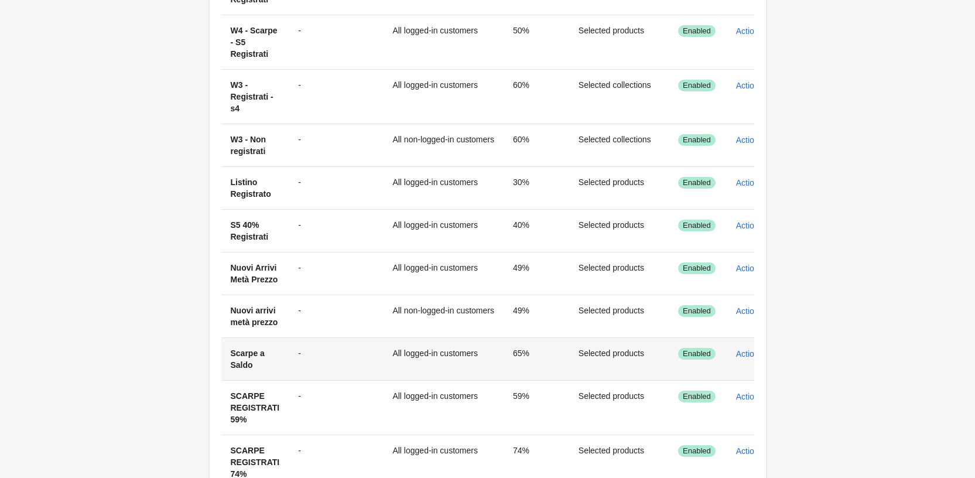
scroll to position [293, 0]
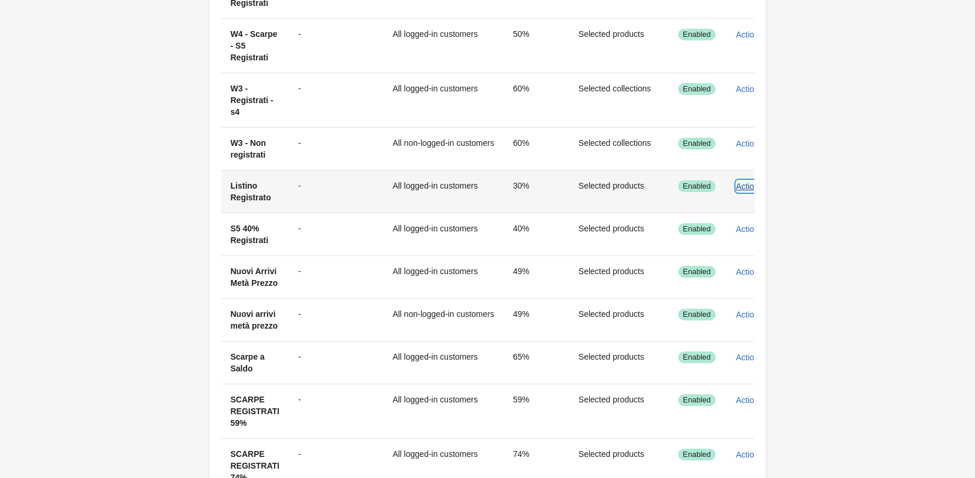
click at [736, 184] on span "Actions" at bounding box center [749, 186] width 27 height 9
click at [738, 236] on button "Edit" at bounding box center [745, 240] width 37 height 24
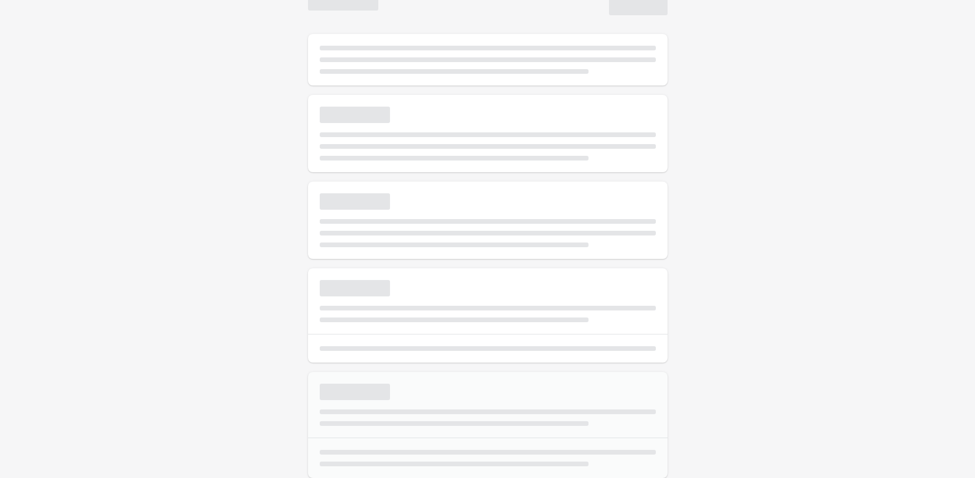
scroll to position [36, 0]
select select "*"
type input "**********"
type input "**"
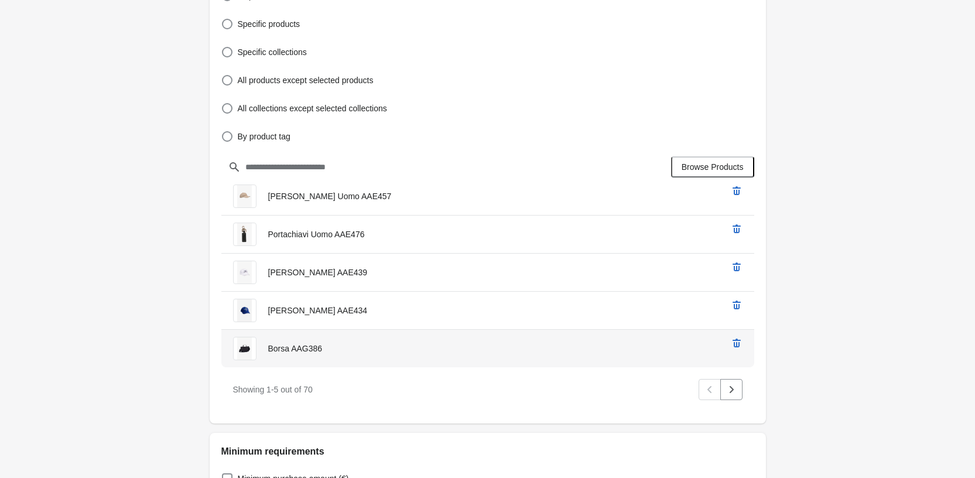
scroll to position [410, 0]
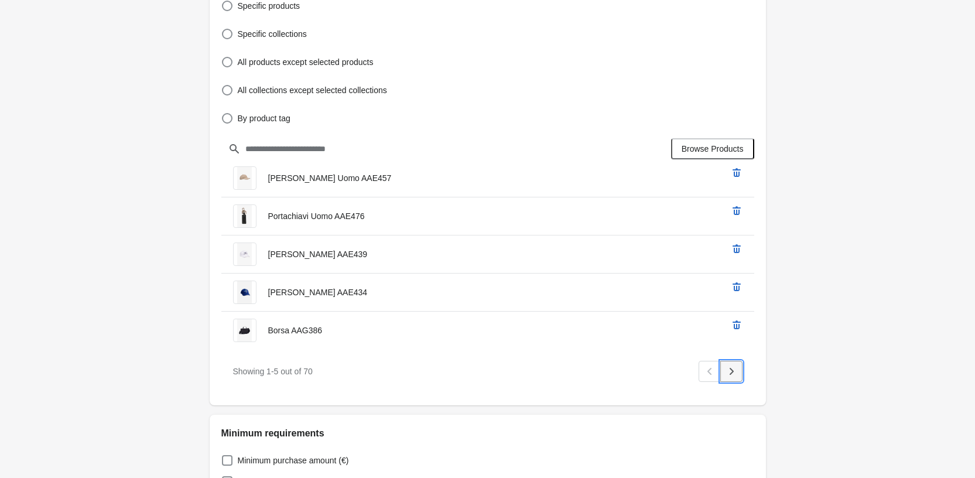
click at [739, 370] on button "Next" at bounding box center [731, 371] width 22 height 21
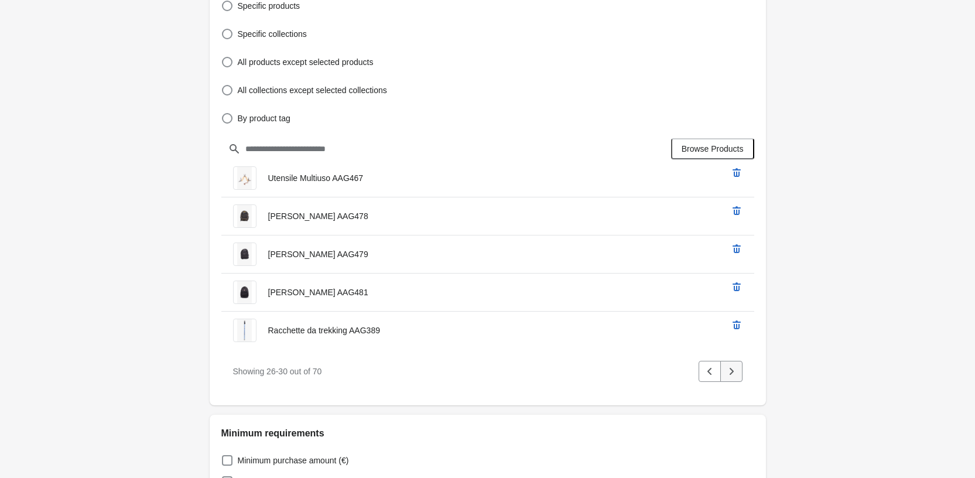
click at [739, 370] on button "Next" at bounding box center [731, 371] width 22 height 21
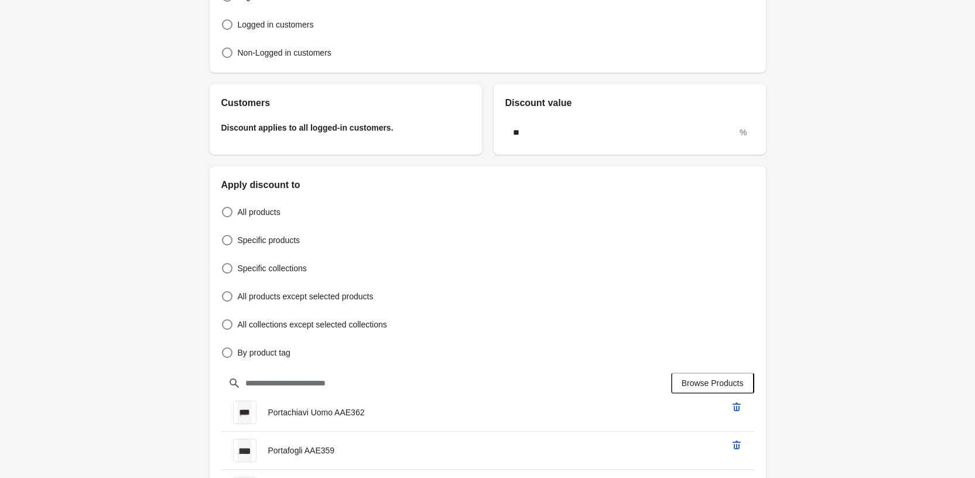
scroll to position [0, 0]
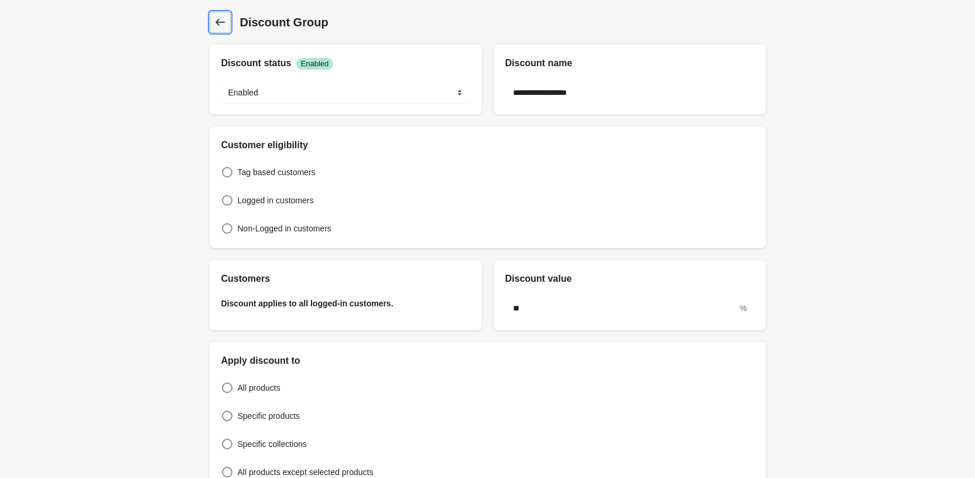
click at [223, 20] on icon at bounding box center [220, 22] width 12 height 12
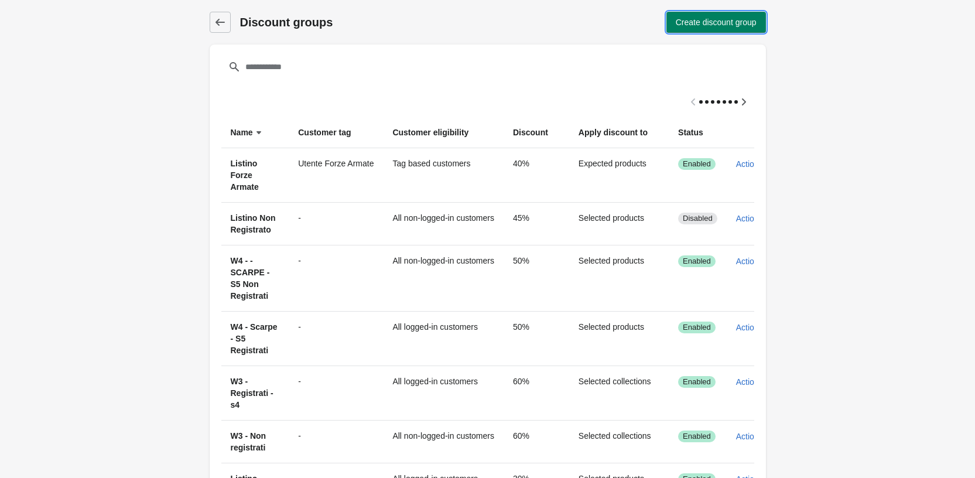
drag, startPoint x: 696, startPoint y: 28, endPoint x: 615, endPoint y: 261, distance: 246.7
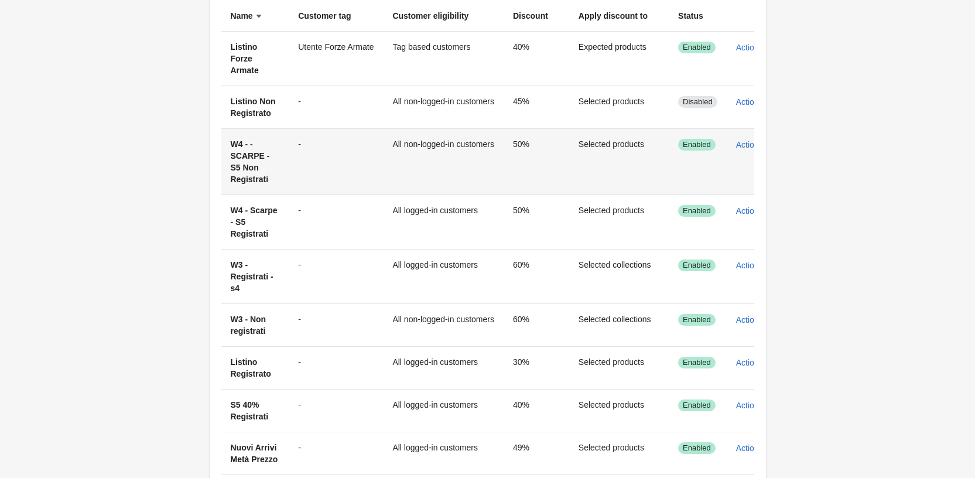
scroll to position [117, 0]
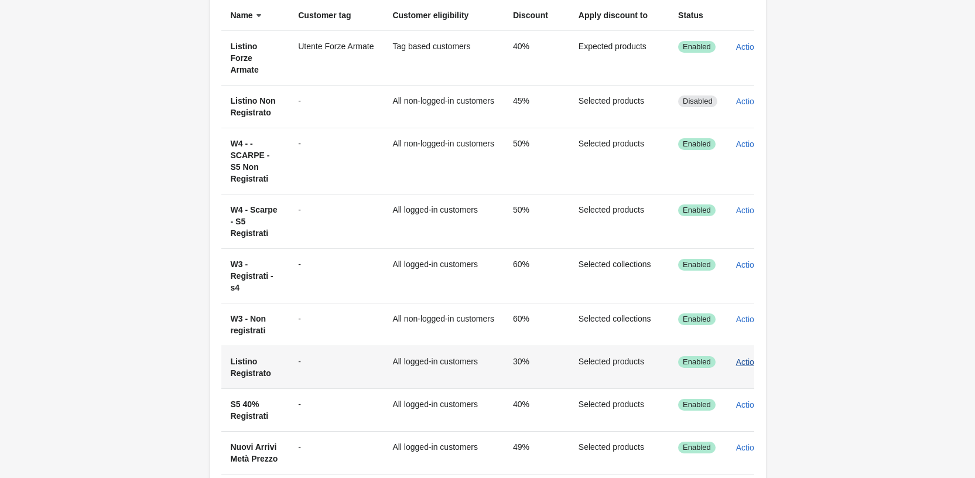
click at [736, 361] on span "Actions" at bounding box center [749, 361] width 27 height 9
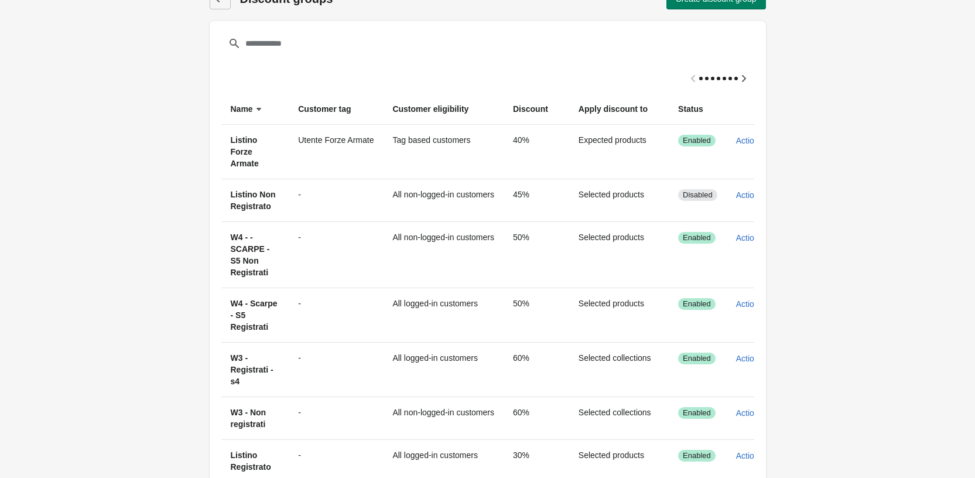
scroll to position [0, 0]
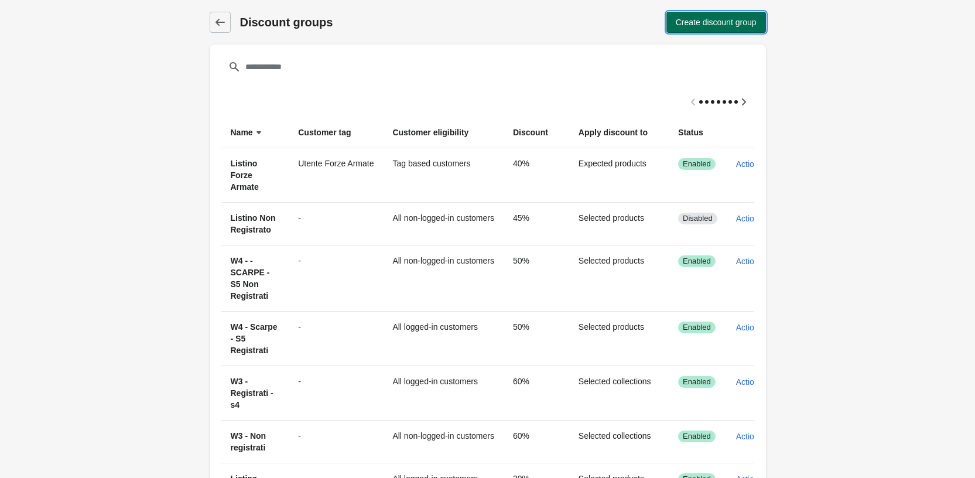
click at [704, 24] on span "Create discount group" at bounding box center [716, 22] width 81 height 9
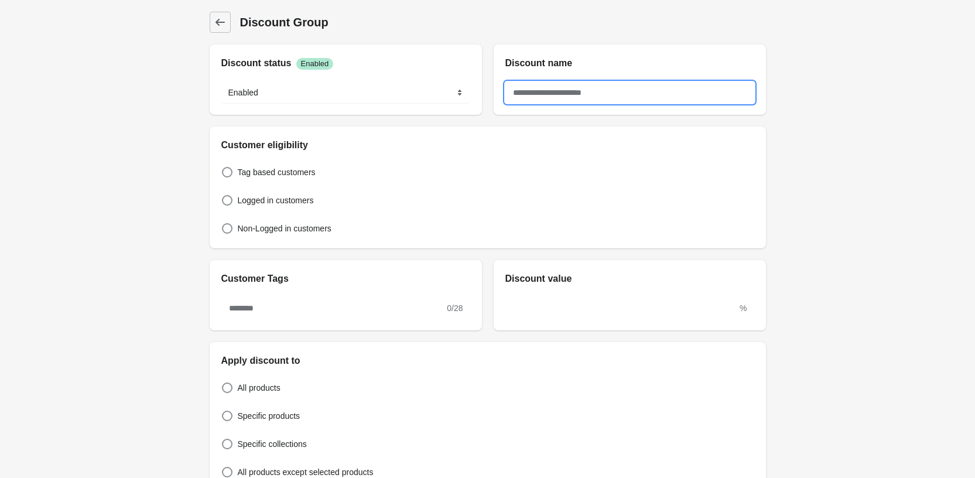
click at [560, 84] on input "text" at bounding box center [629, 92] width 249 height 21
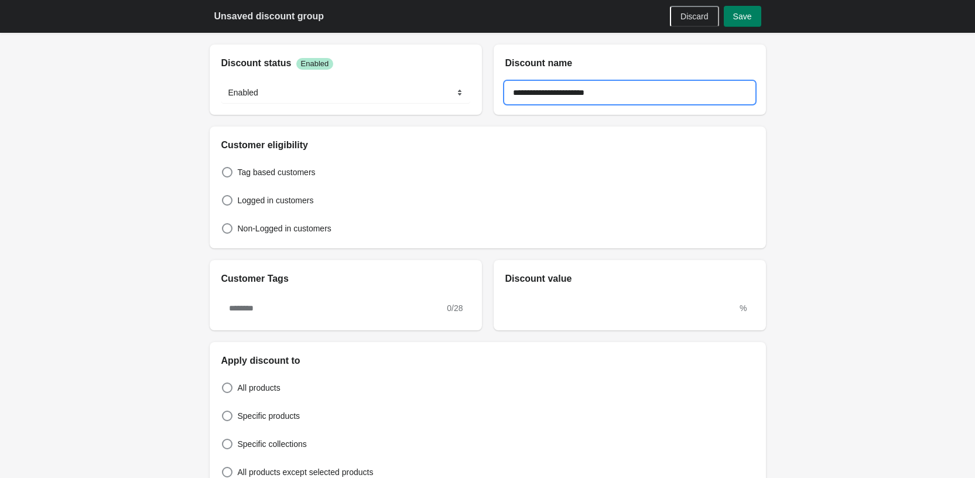
type input "**********"
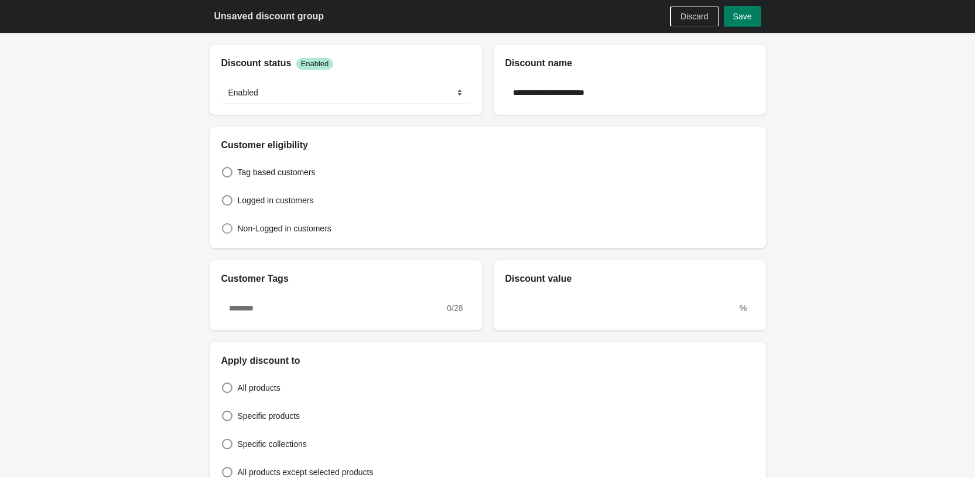
click at [231, 224] on span at bounding box center [227, 228] width 11 height 11
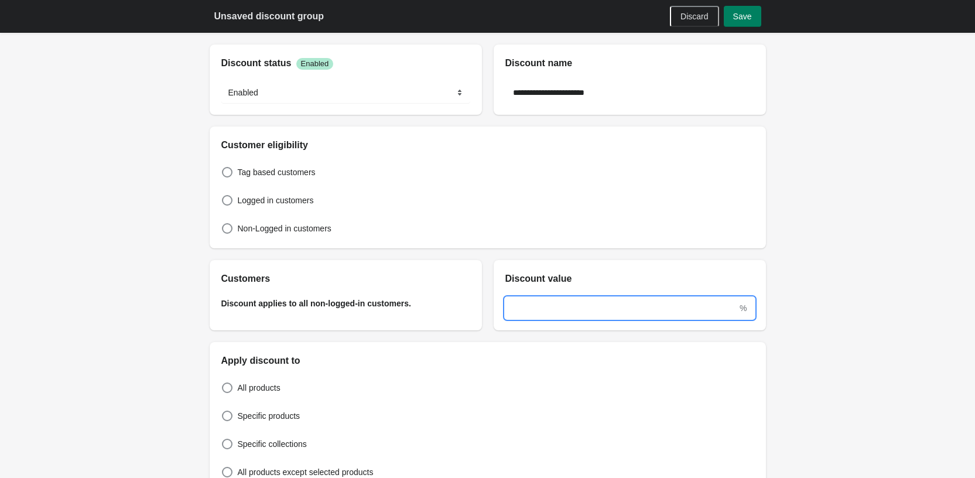
click at [591, 299] on input "text" at bounding box center [621, 307] width 232 height 21
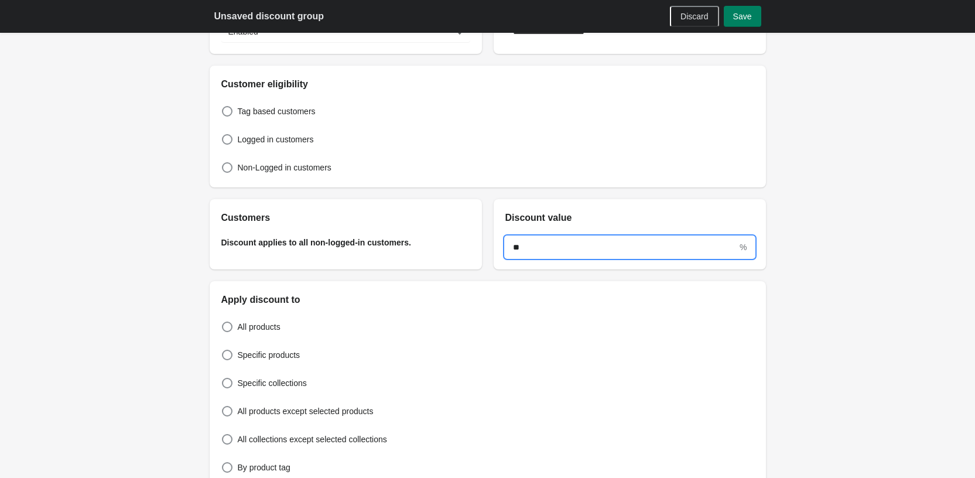
scroll to position [117, 0]
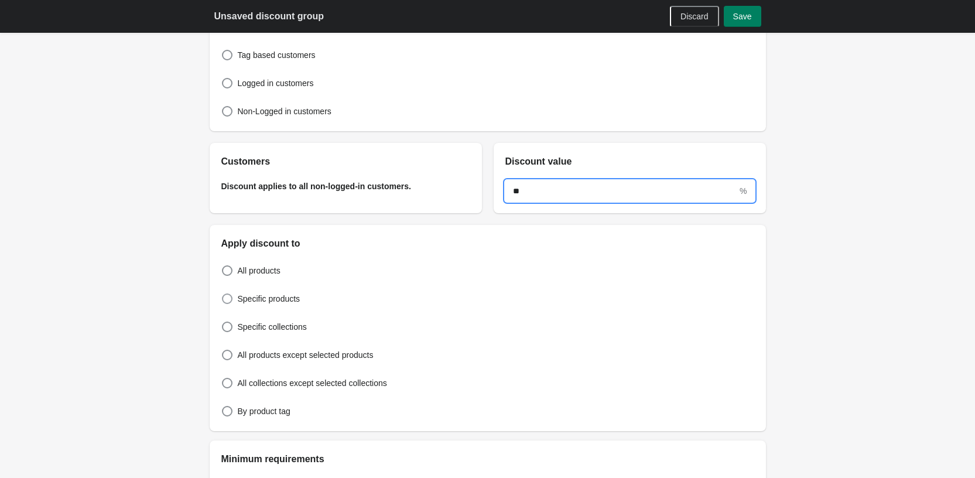
type input "**"
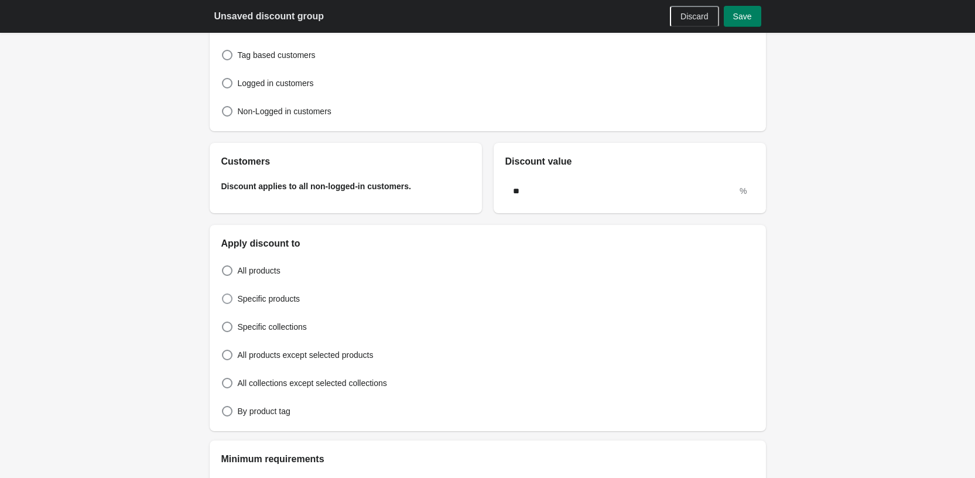
click at [241, 297] on span "Specific products" at bounding box center [269, 299] width 63 height 12
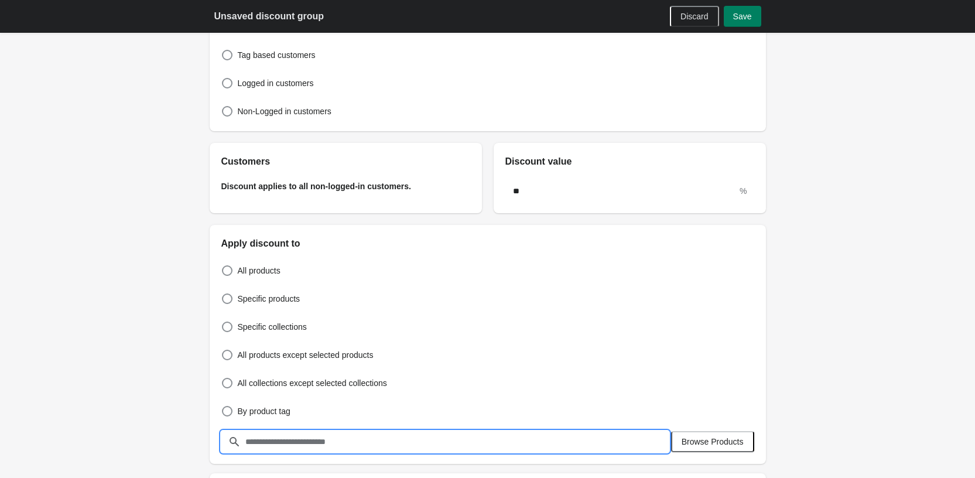
click at [293, 437] on input "text" at bounding box center [457, 441] width 424 height 21
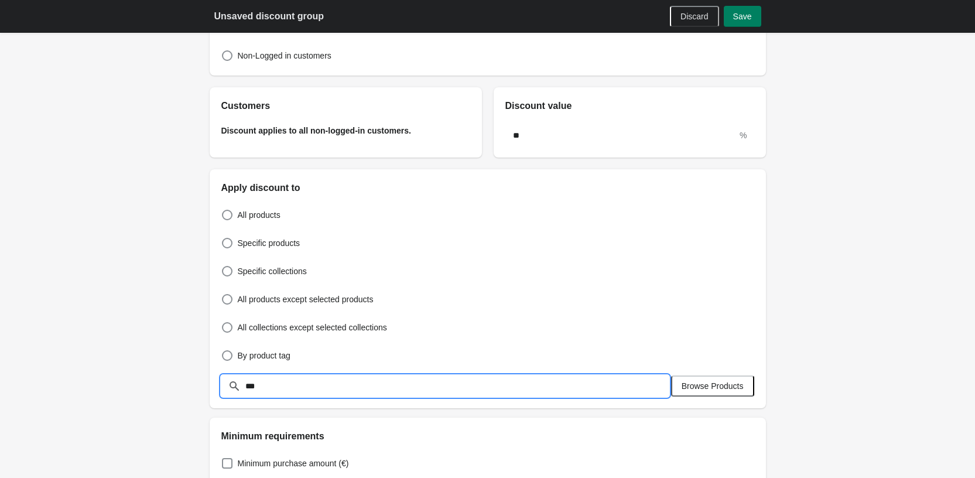
scroll to position [234, 0]
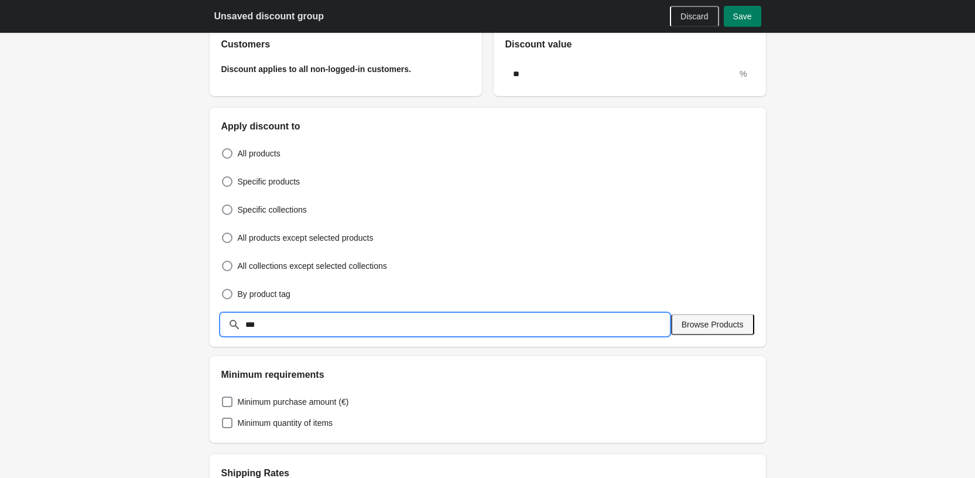
type input "***"
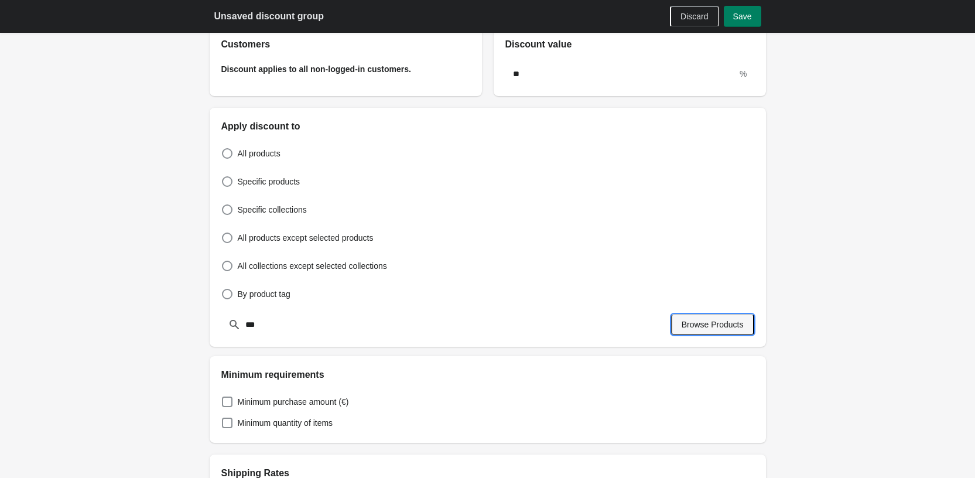
click at [723, 328] on span "Browse Products" at bounding box center [713, 324] width 62 height 9
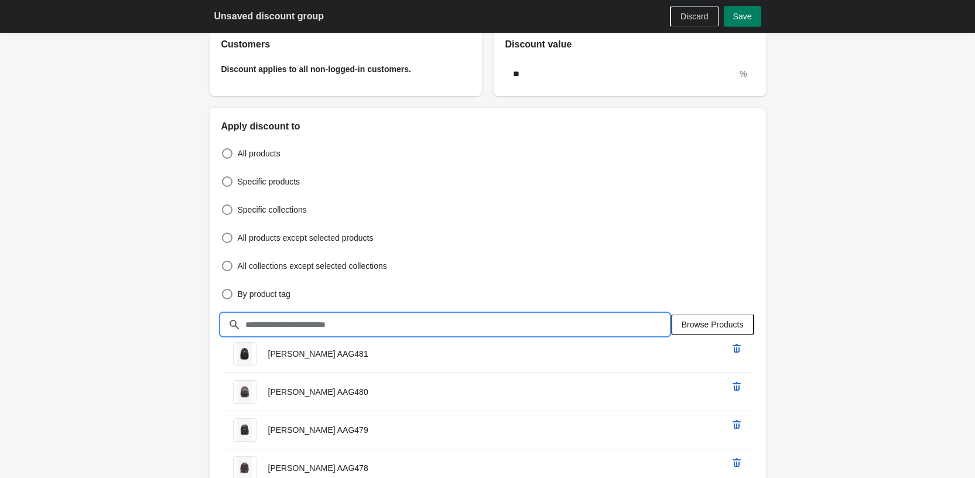
click at [348, 321] on input "text" at bounding box center [457, 324] width 424 height 21
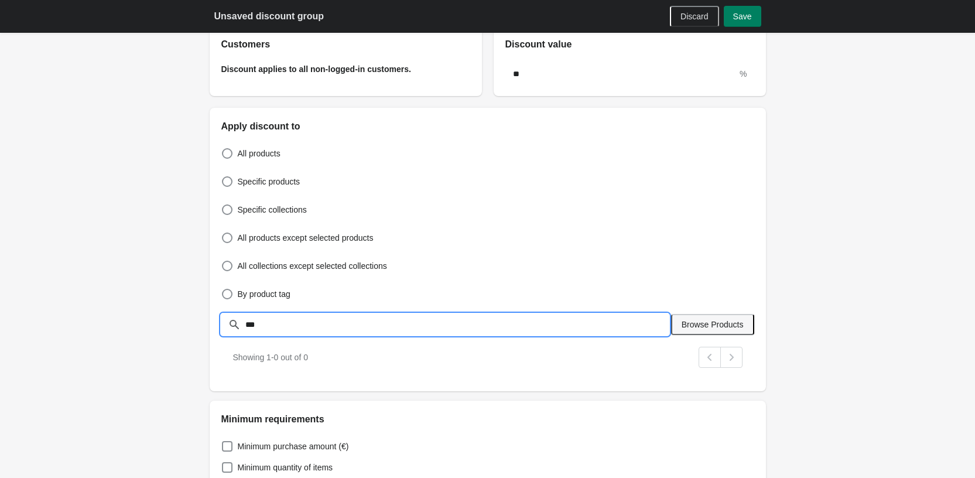
type input "***"
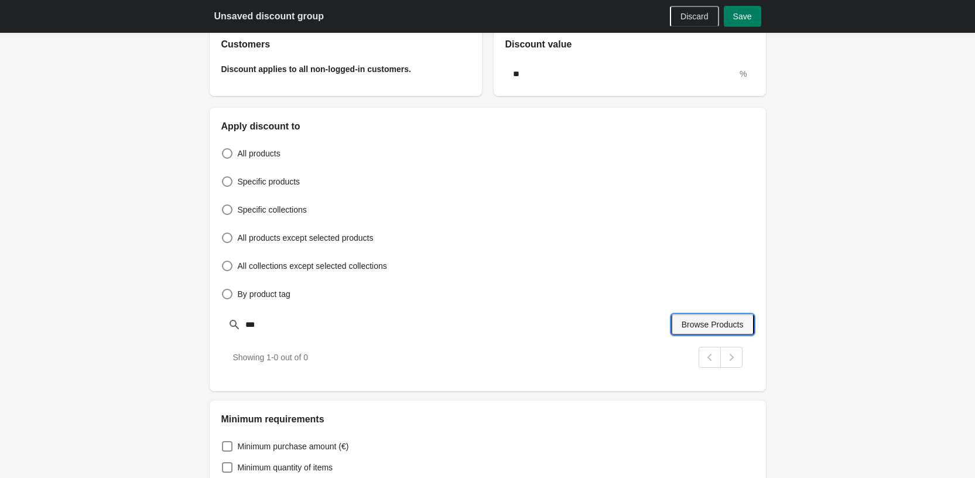
click at [726, 323] on span "Browse Products" at bounding box center [713, 324] width 62 height 9
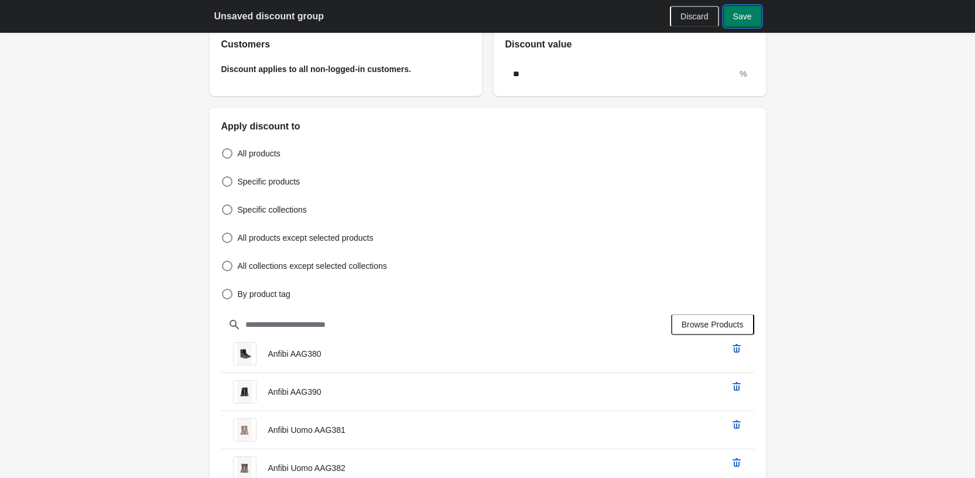
drag, startPoint x: 750, startPoint y: 14, endPoint x: 872, endPoint y: 262, distance: 276.6
click at [878, 262] on div "**********" at bounding box center [487, 366] width 975 height 1201
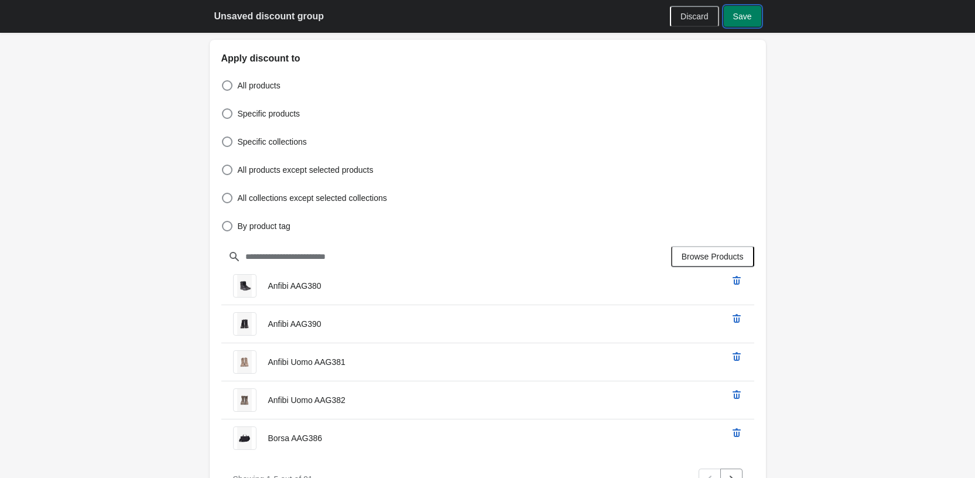
scroll to position [468, 0]
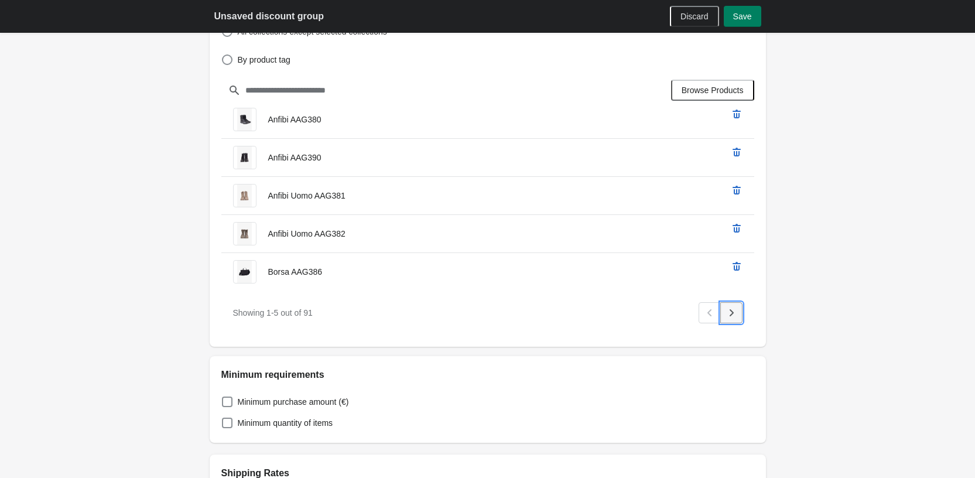
click at [726, 313] on icon "Next" at bounding box center [732, 313] width 12 height 12
click at [703, 316] on button "Previous" at bounding box center [710, 312] width 22 height 21
click at [707, 311] on icon "Previous" at bounding box center [710, 313] width 12 height 12
click at [707, 311] on div "Pagination" at bounding box center [710, 312] width 22 height 21
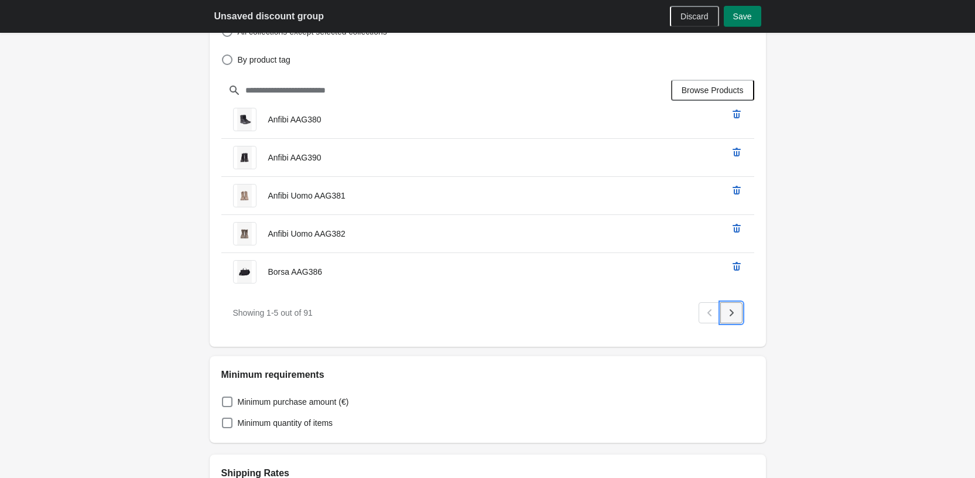
click at [737, 312] on icon "Next" at bounding box center [732, 313] width 12 height 12
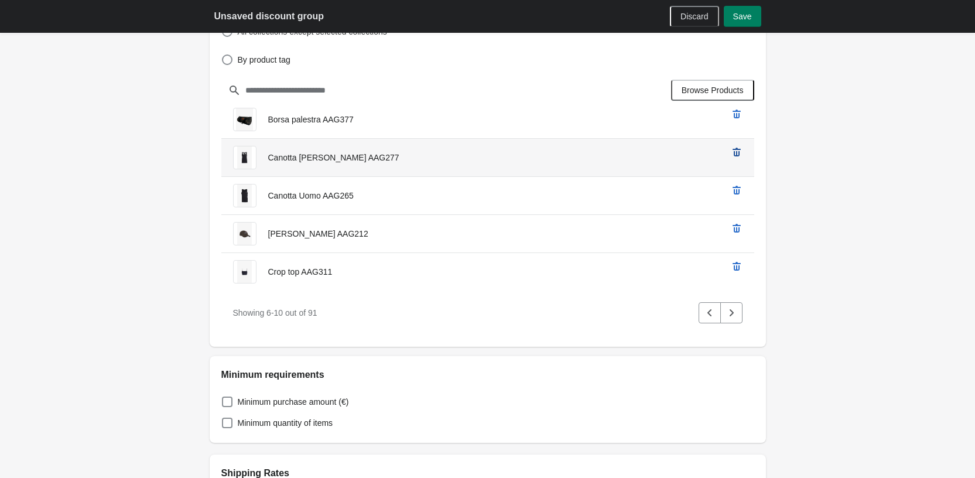
click at [741, 155] on icon "remove Canotta Donna AAG277’s product" at bounding box center [737, 152] width 12 height 12
click at [741, 155] on icon "remove Canotta Uomo AAG265’s product" at bounding box center [737, 152] width 12 height 12
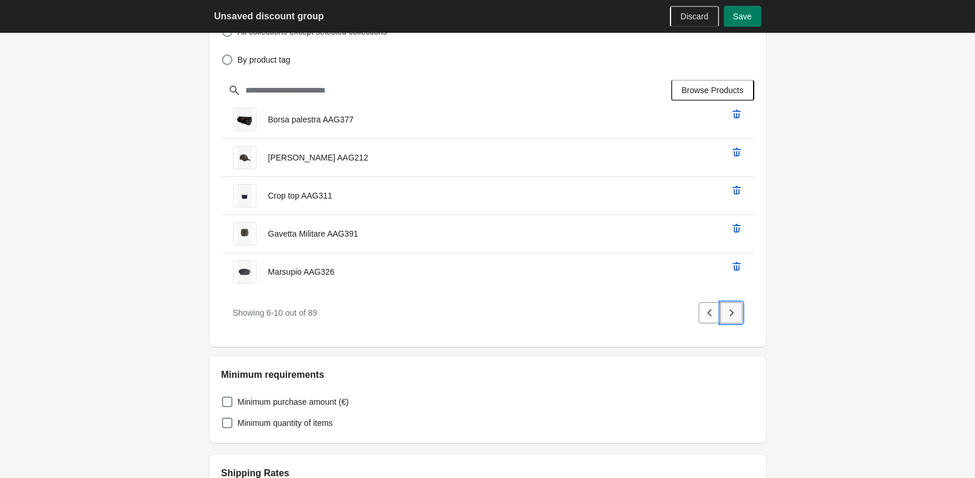
click at [738, 313] on button "Next" at bounding box center [731, 312] width 22 height 21
click at [740, 310] on button "Next" at bounding box center [731, 312] width 22 height 21
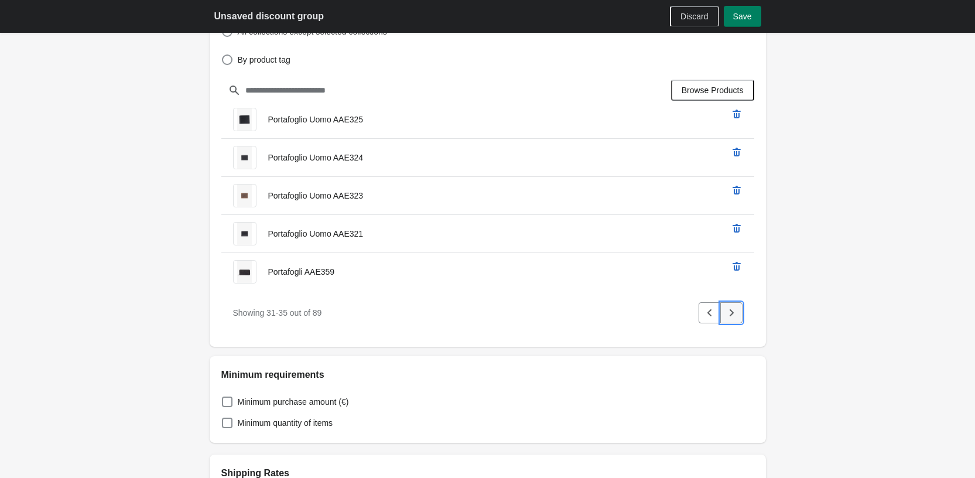
click at [740, 310] on button "Next" at bounding box center [731, 312] width 22 height 21
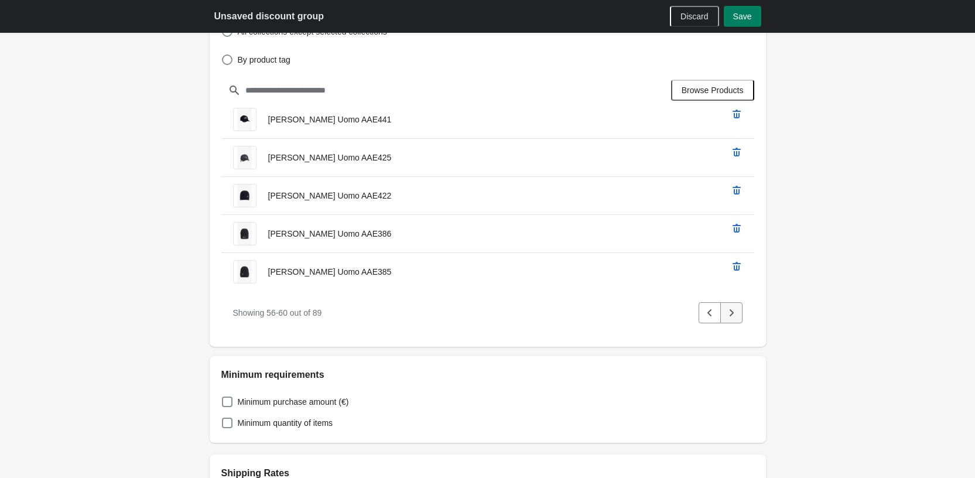
click at [740, 310] on button "Next" at bounding box center [731, 312] width 22 height 21
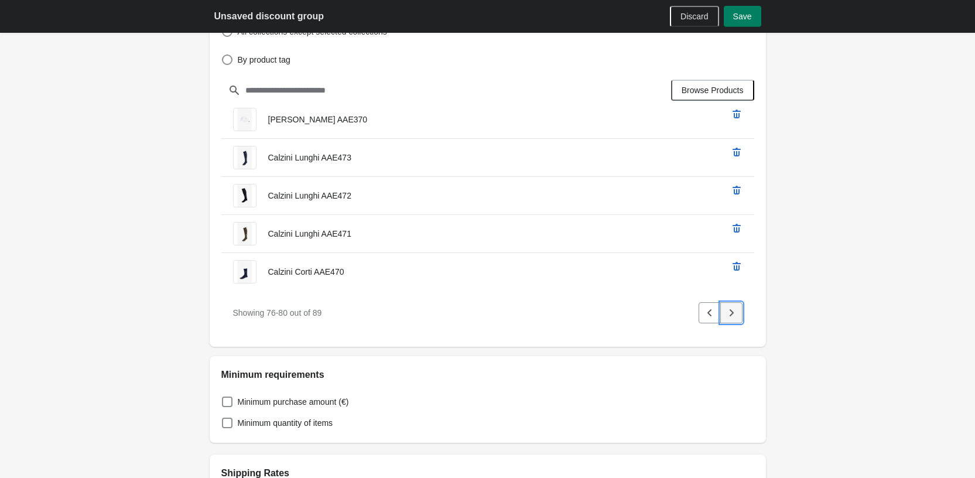
click at [740, 310] on button "Next" at bounding box center [731, 312] width 22 height 21
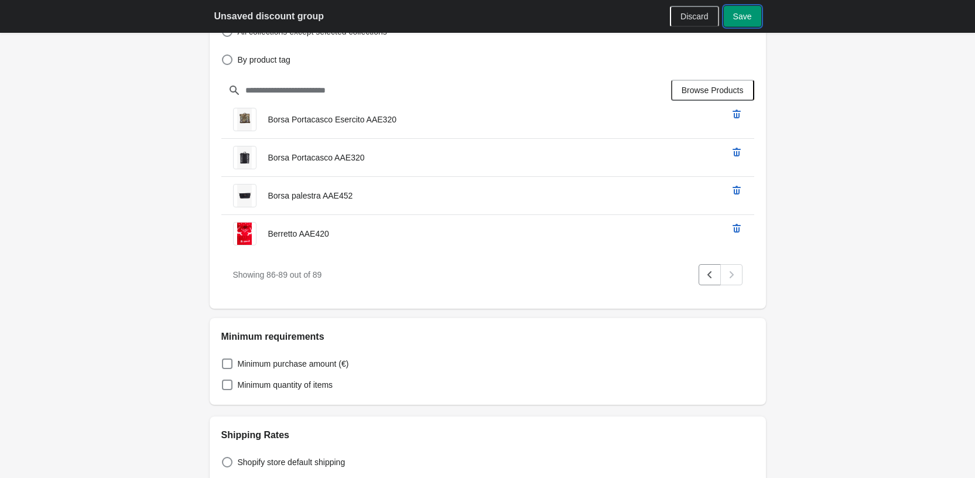
click at [731, 19] on button "Save" at bounding box center [742, 16] width 37 height 21
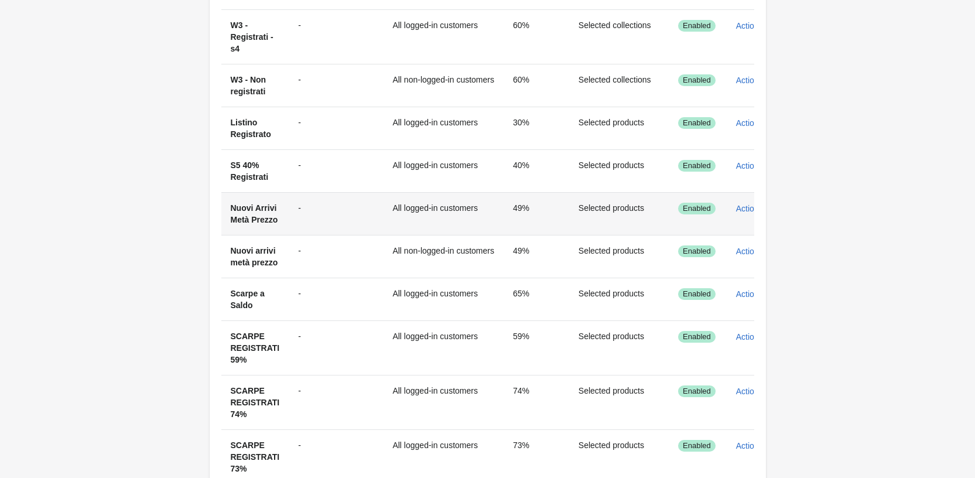
scroll to position [410, 0]
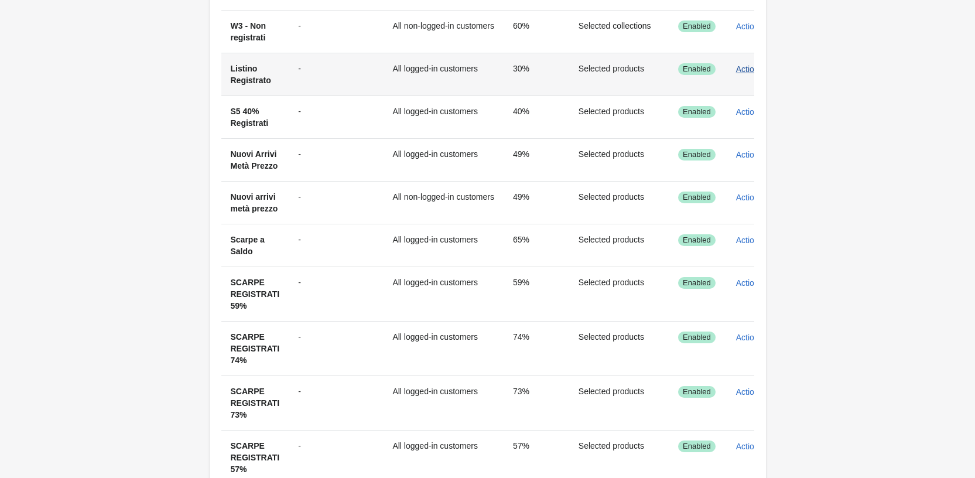
click at [743, 67] on span "Actions" at bounding box center [749, 68] width 27 height 9
click at [743, 118] on span "Edit" at bounding box center [745, 124] width 28 height 12
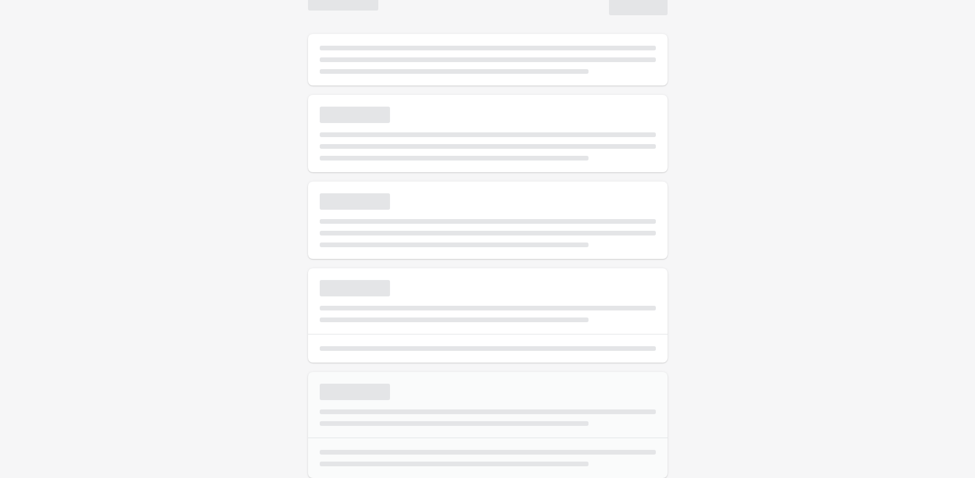
select select "*"
type input "**********"
type input "**"
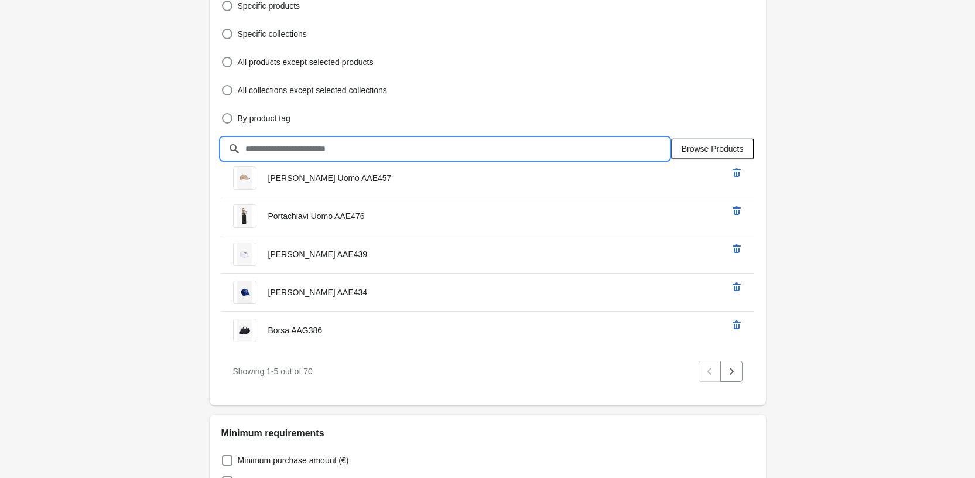
click at [425, 151] on input "text" at bounding box center [457, 148] width 424 height 21
type input "***"
click at [719, 146] on span "Browse Products" at bounding box center [713, 148] width 62 height 9
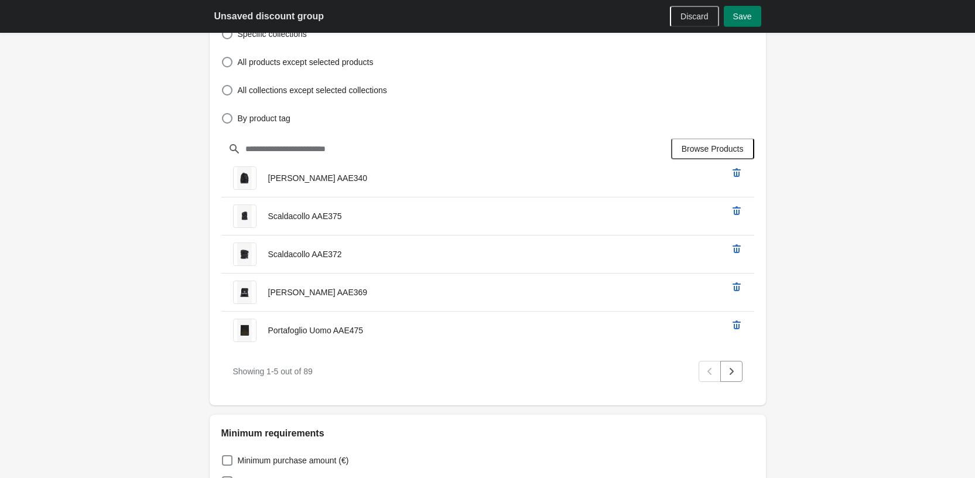
scroll to position [176, 0]
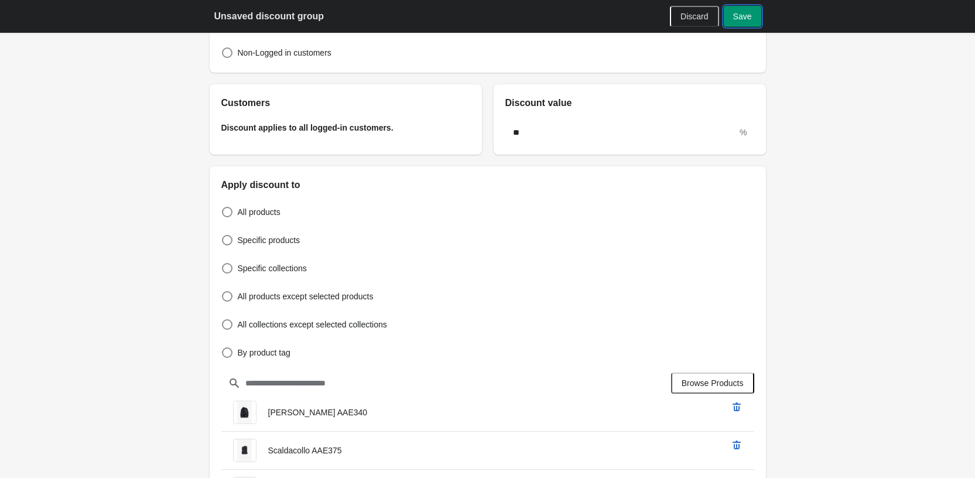
click at [750, 20] on span "Save" at bounding box center [742, 16] width 19 height 9
